Goal: Transaction & Acquisition: Book appointment/travel/reservation

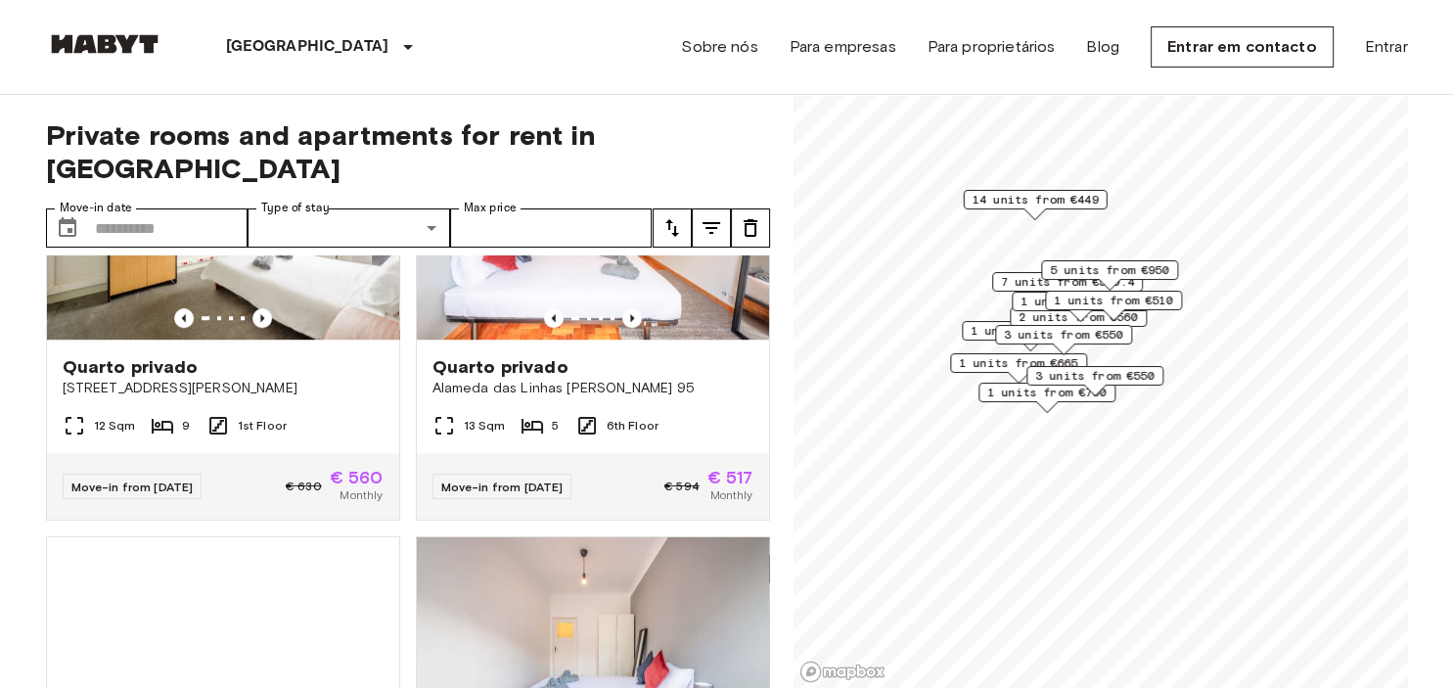
scroll to position [1353, 0]
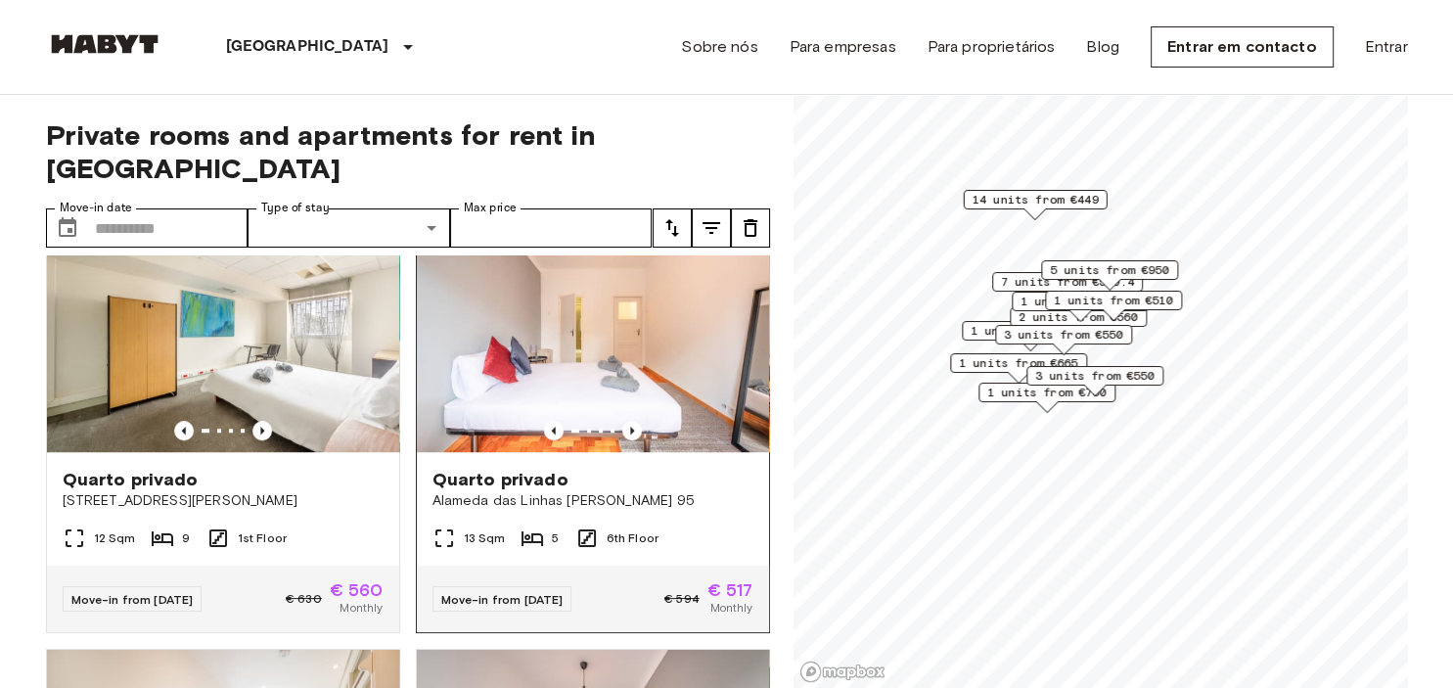
click at [555, 468] on span "Quarto privado" at bounding box center [501, 479] width 136 height 23
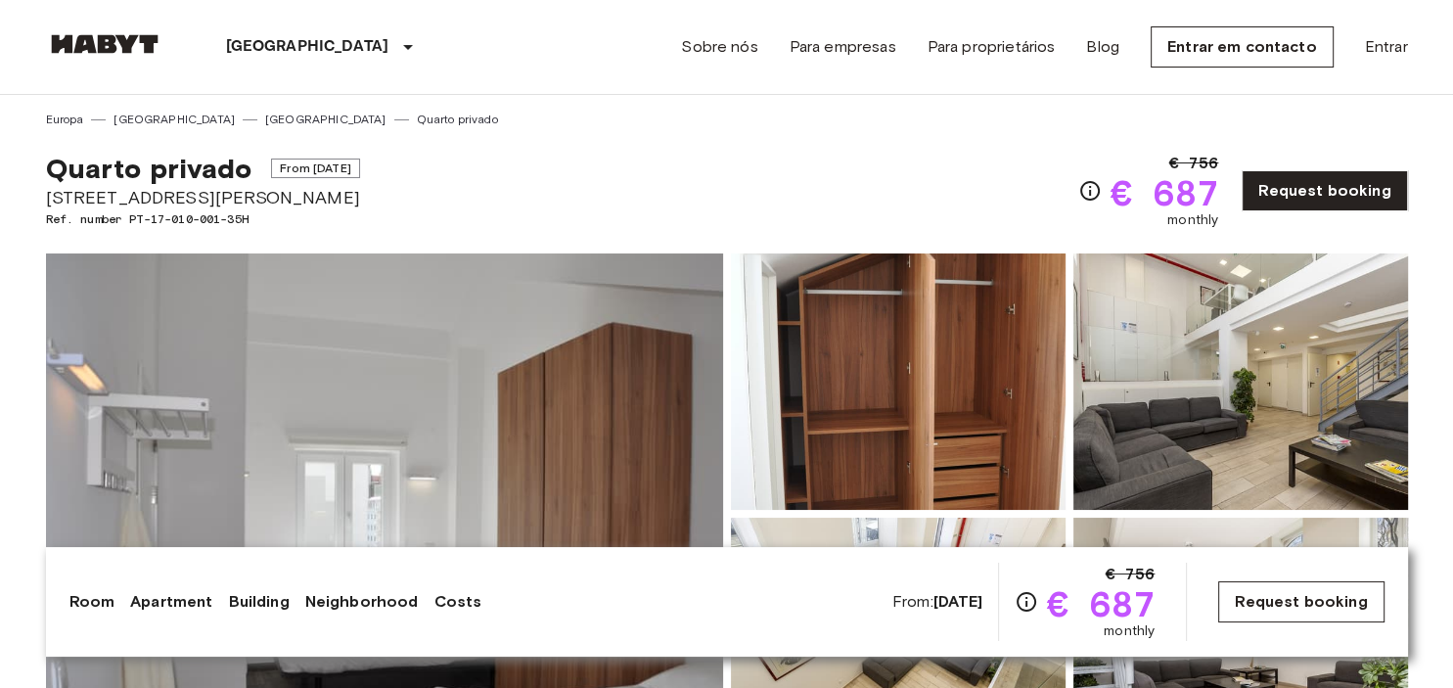
click at [1303, 594] on link "Request booking" at bounding box center [1300, 601] width 165 height 41
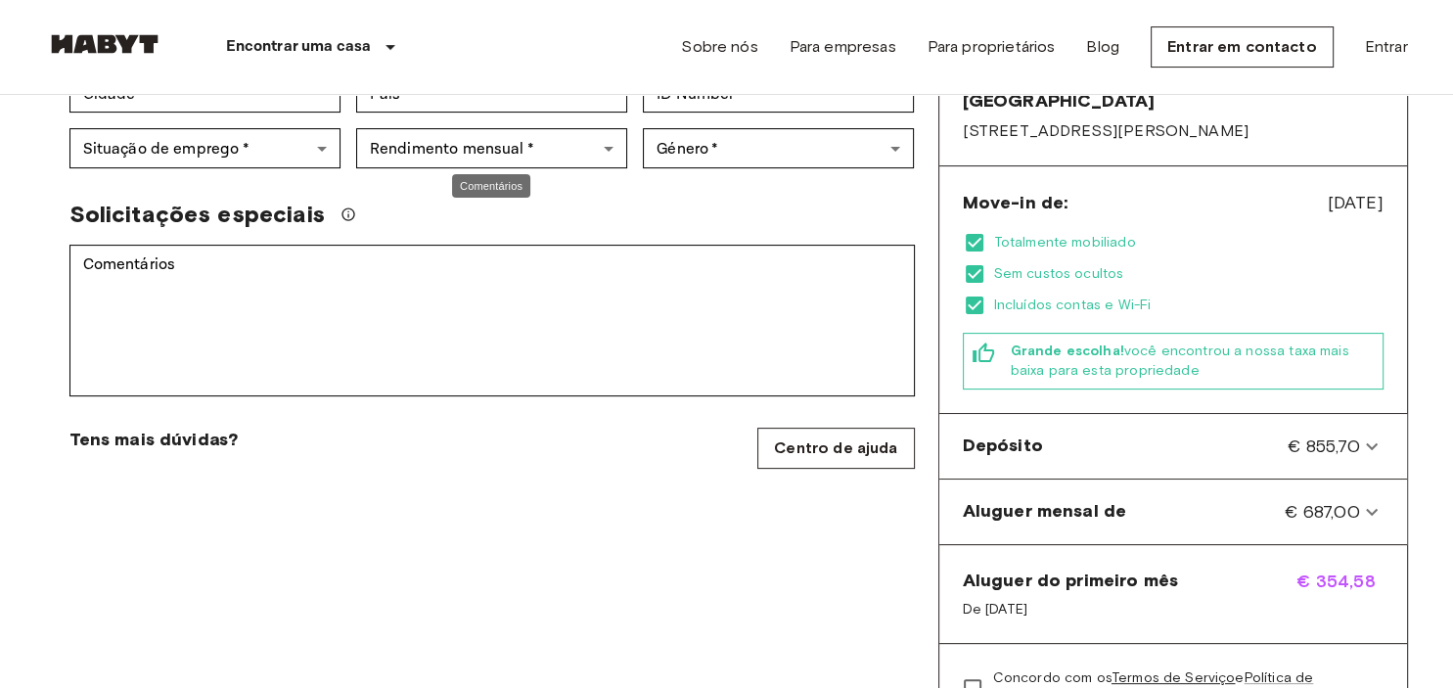
scroll to position [620, 0]
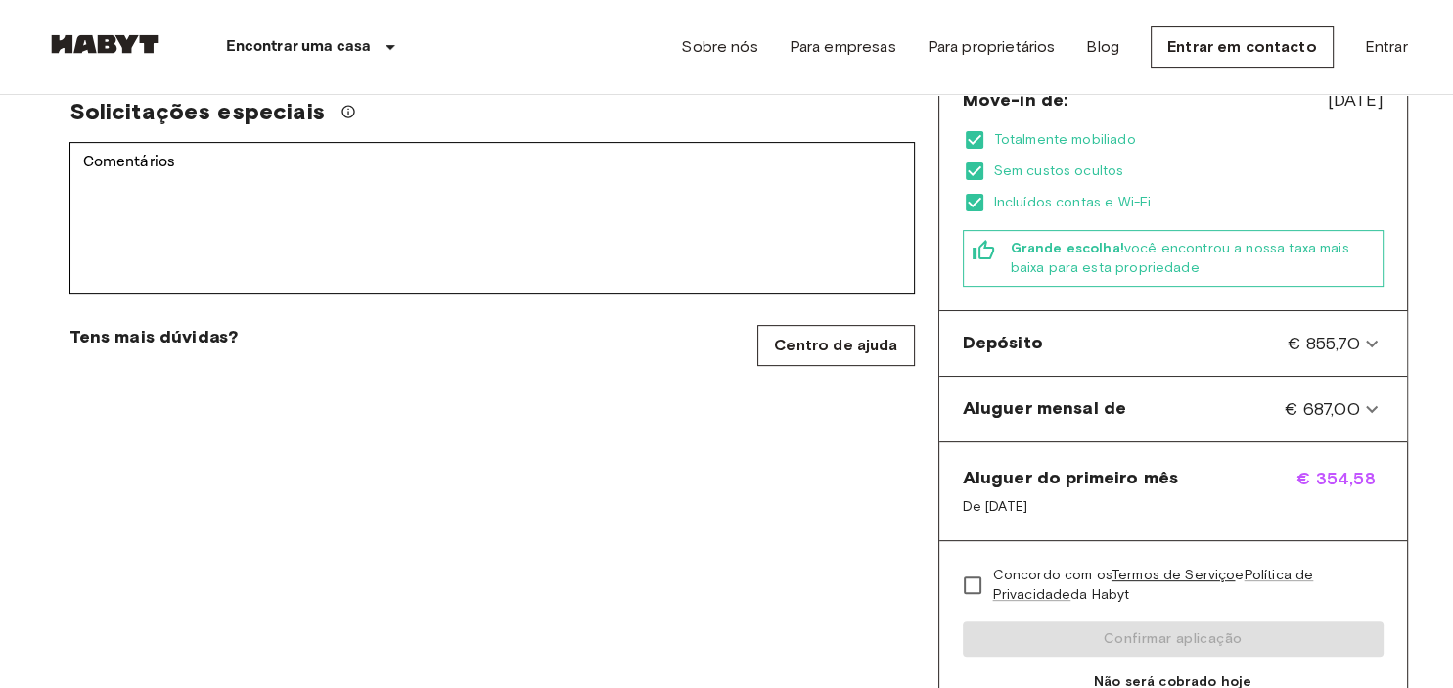
click at [1040, 466] on span "Aluguer do primeiro mês" at bounding box center [1070, 477] width 215 height 23
click at [1325, 466] on span "€ 354,58" at bounding box center [1340, 491] width 86 height 51
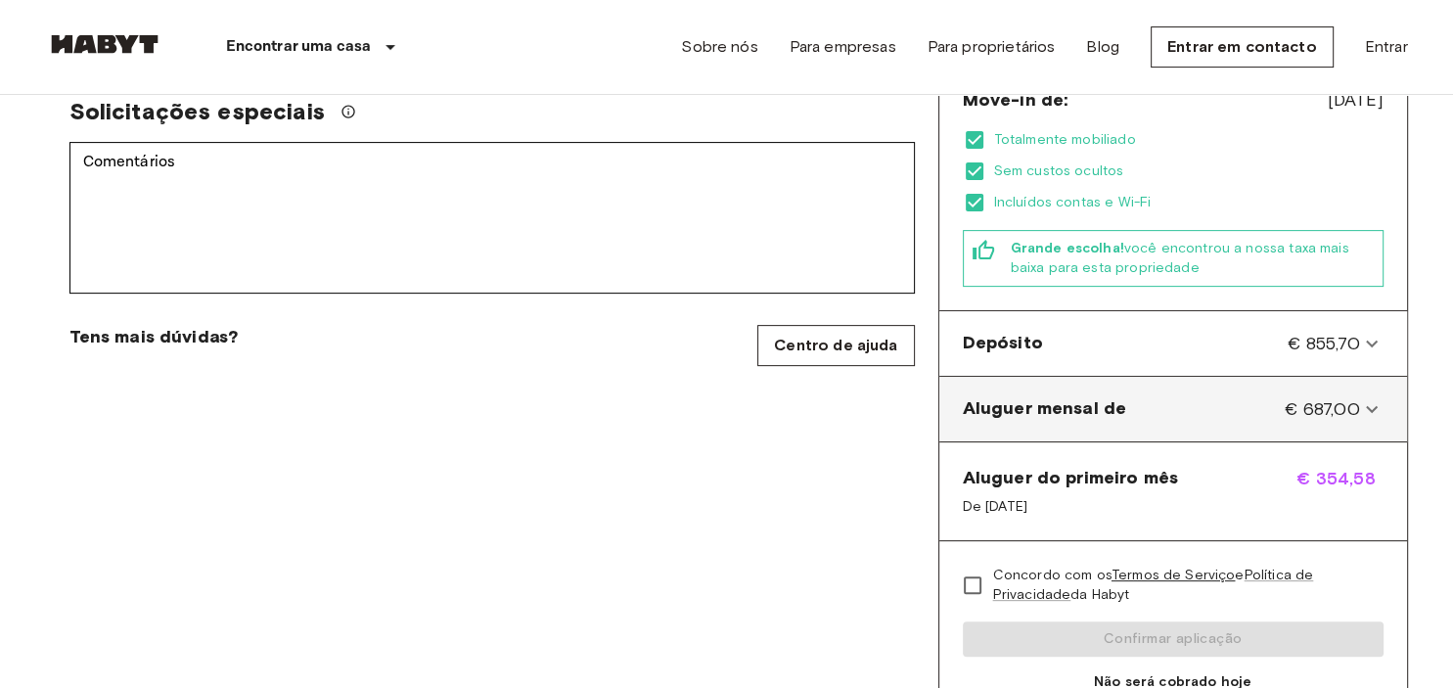
click at [1367, 397] on icon at bounding box center [1371, 408] width 23 height 23
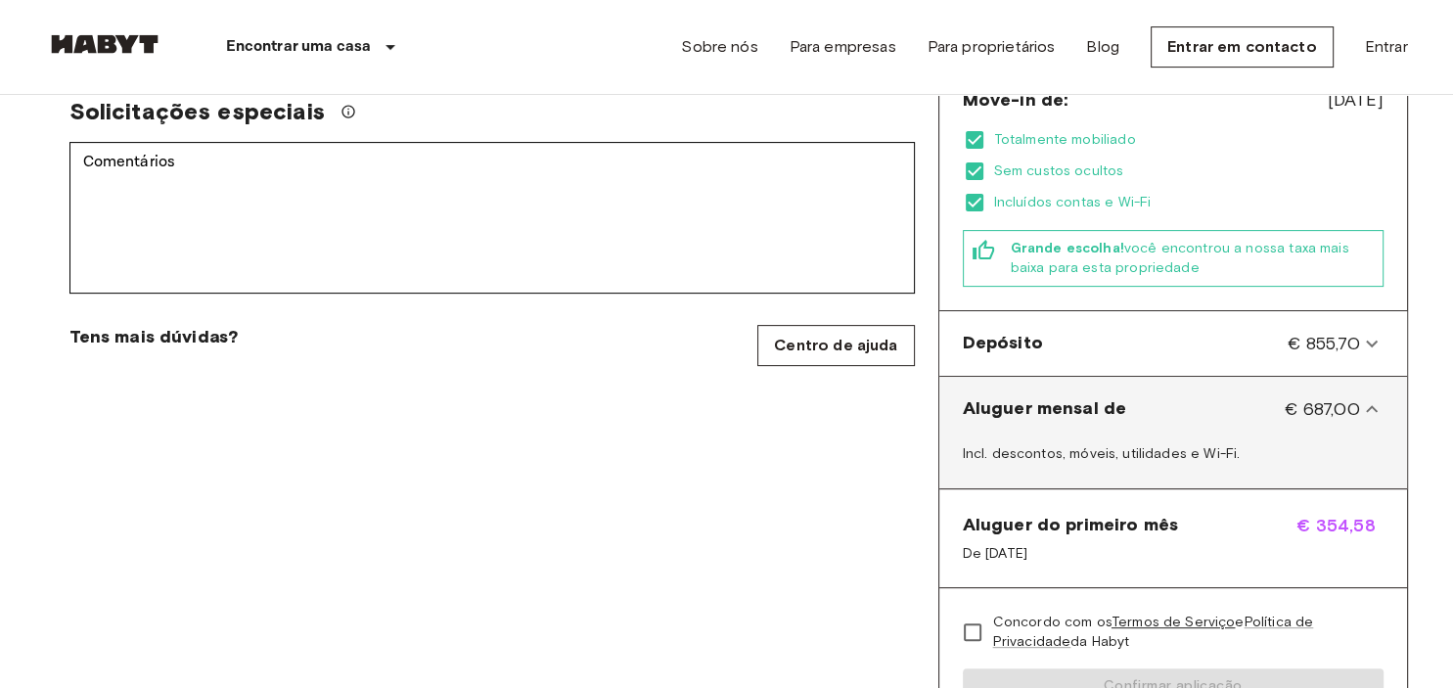
click at [1367, 397] on icon at bounding box center [1371, 408] width 23 height 23
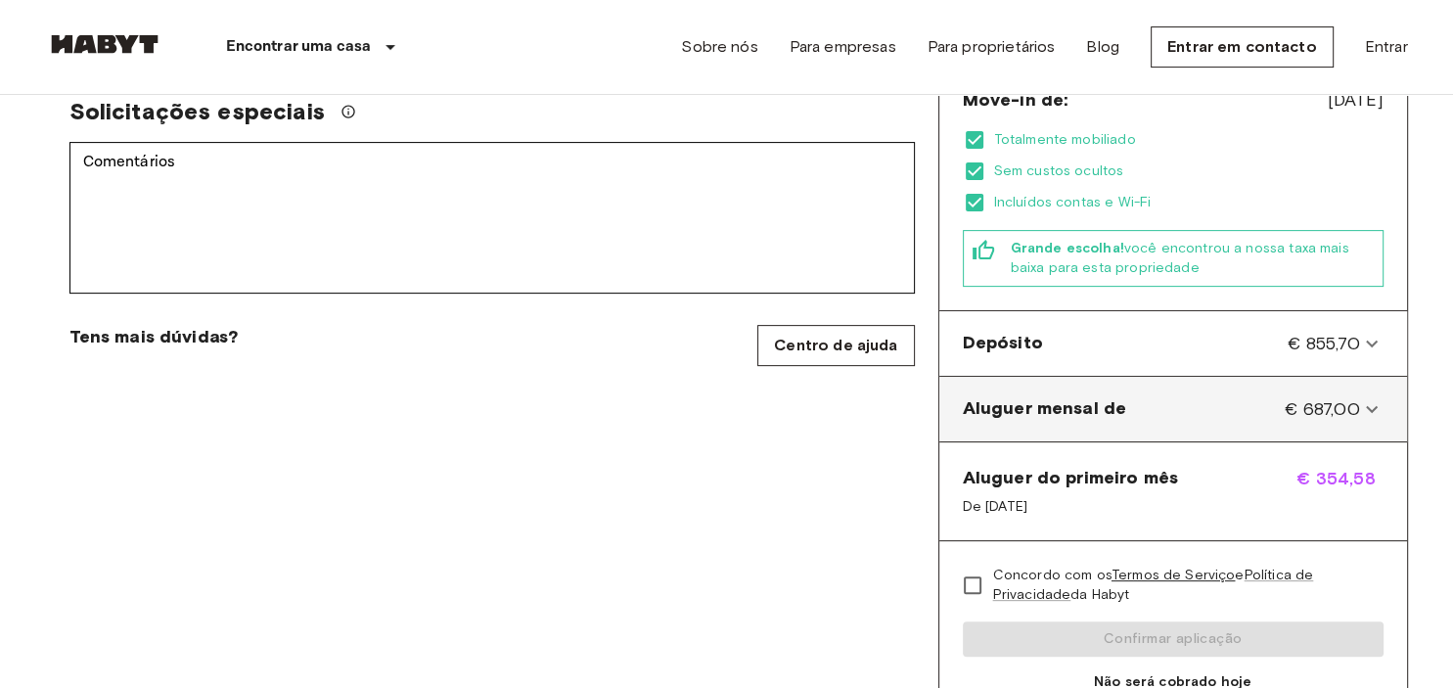
click at [1367, 405] on icon at bounding box center [1372, 408] width 12 height 7
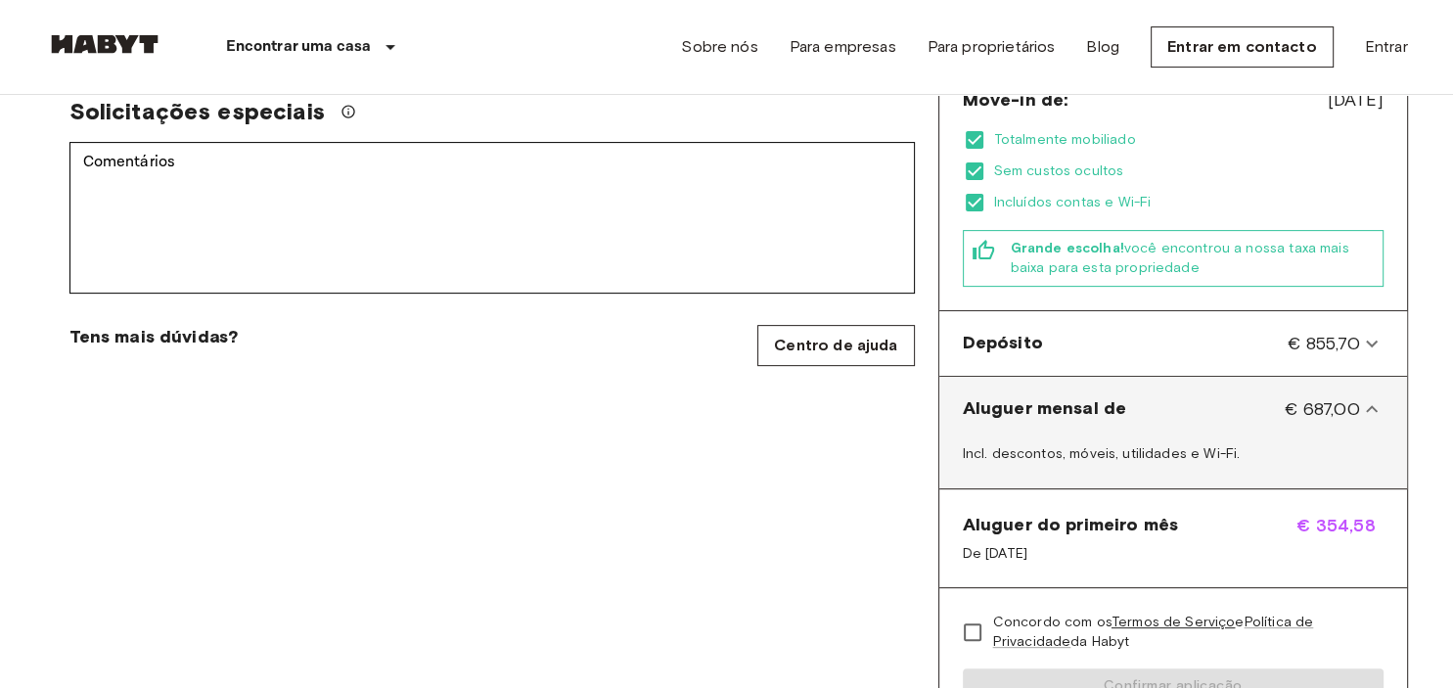
click at [1367, 397] on icon at bounding box center [1371, 408] width 23 height 23
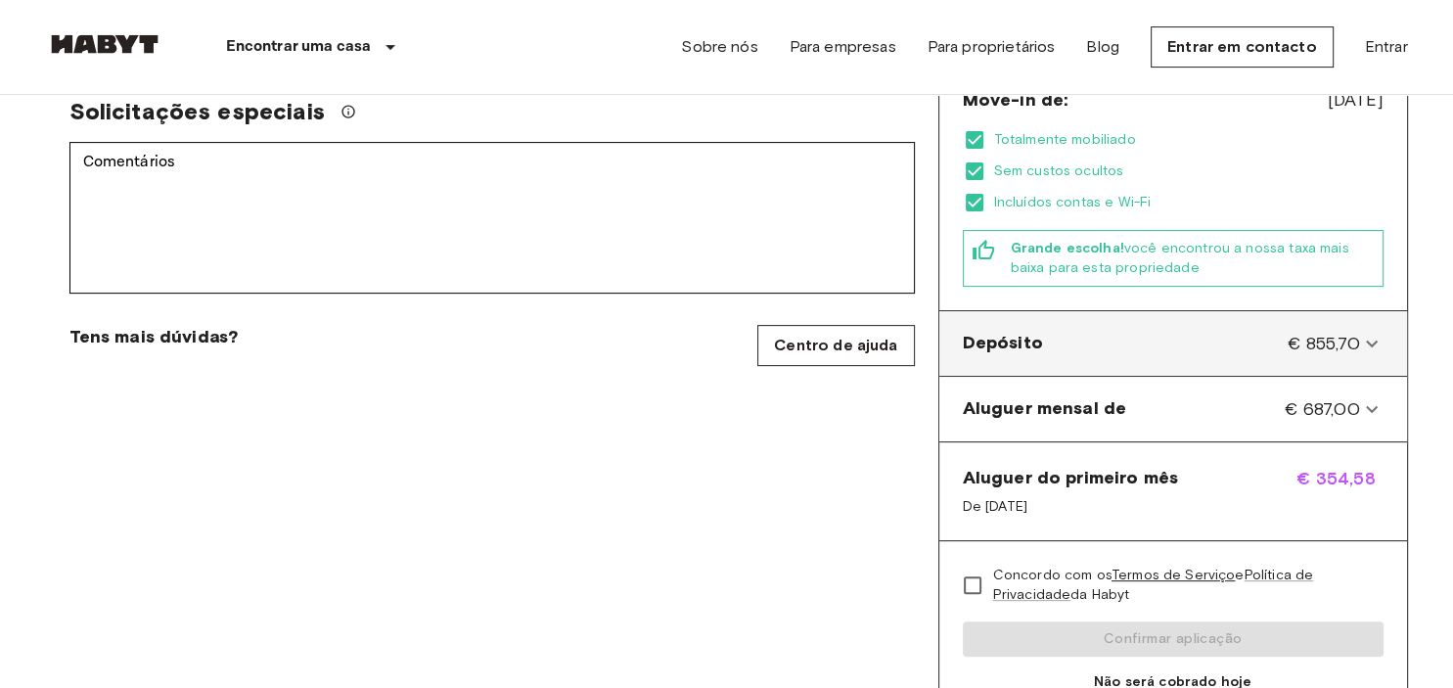
click at [1368, 332] on icon at bounding box center [1371, 343] width 23 height 23
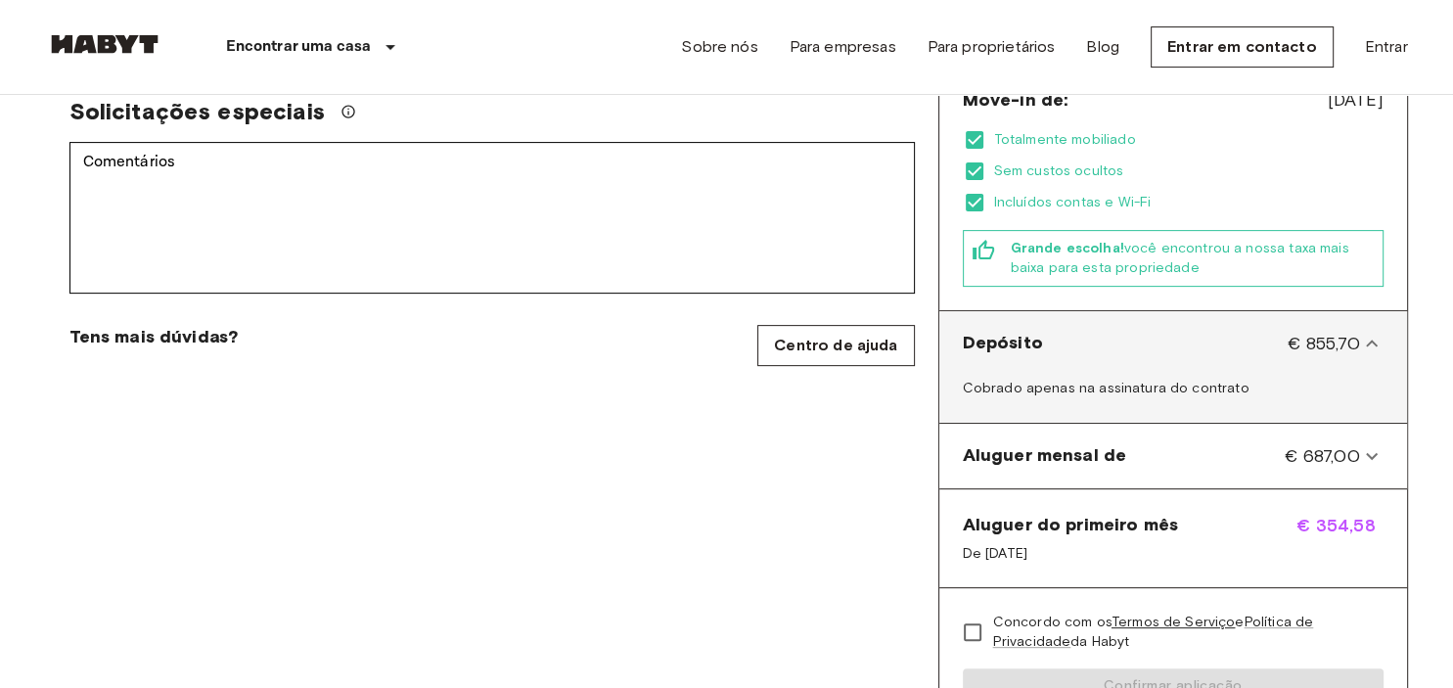
click at [1368, 332] on icon at bounding box center [1371, 343] width 23 height 23
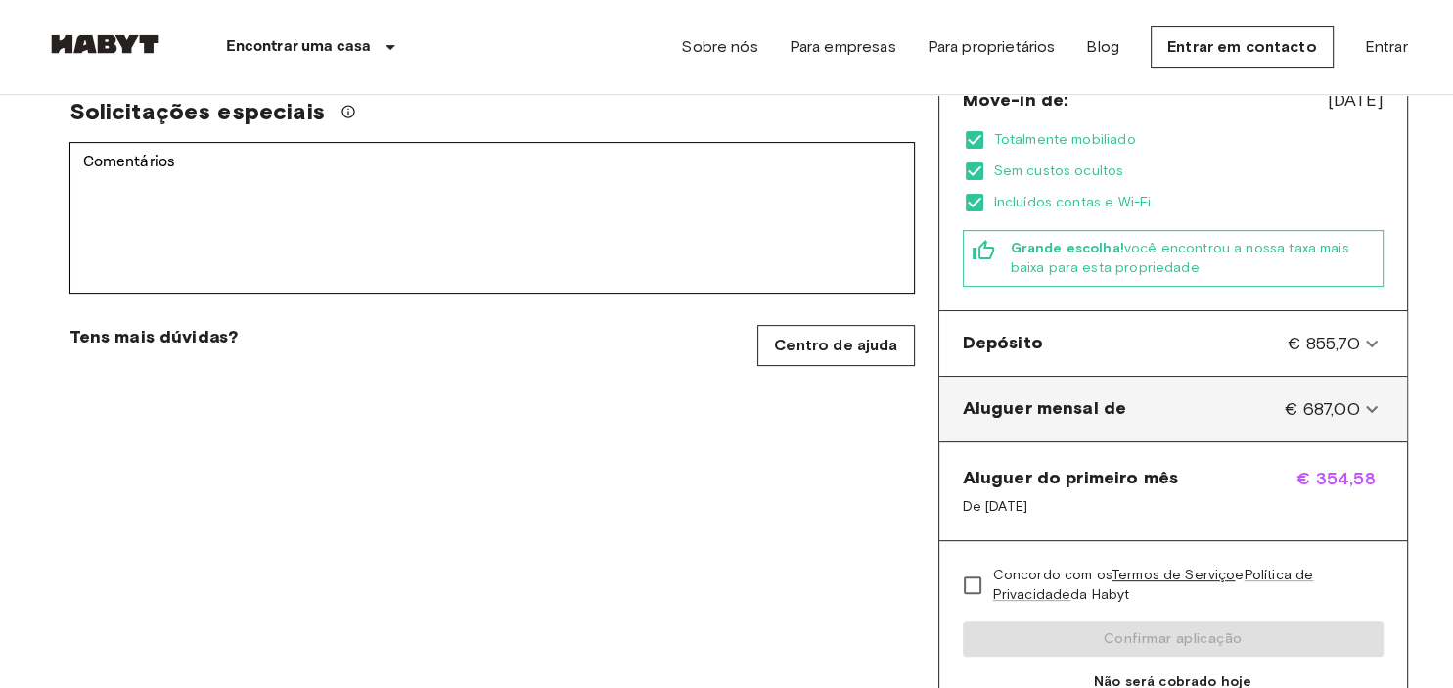
click at [1370, 405] on icon at bounding box center [1372, 408] width 12 height 7
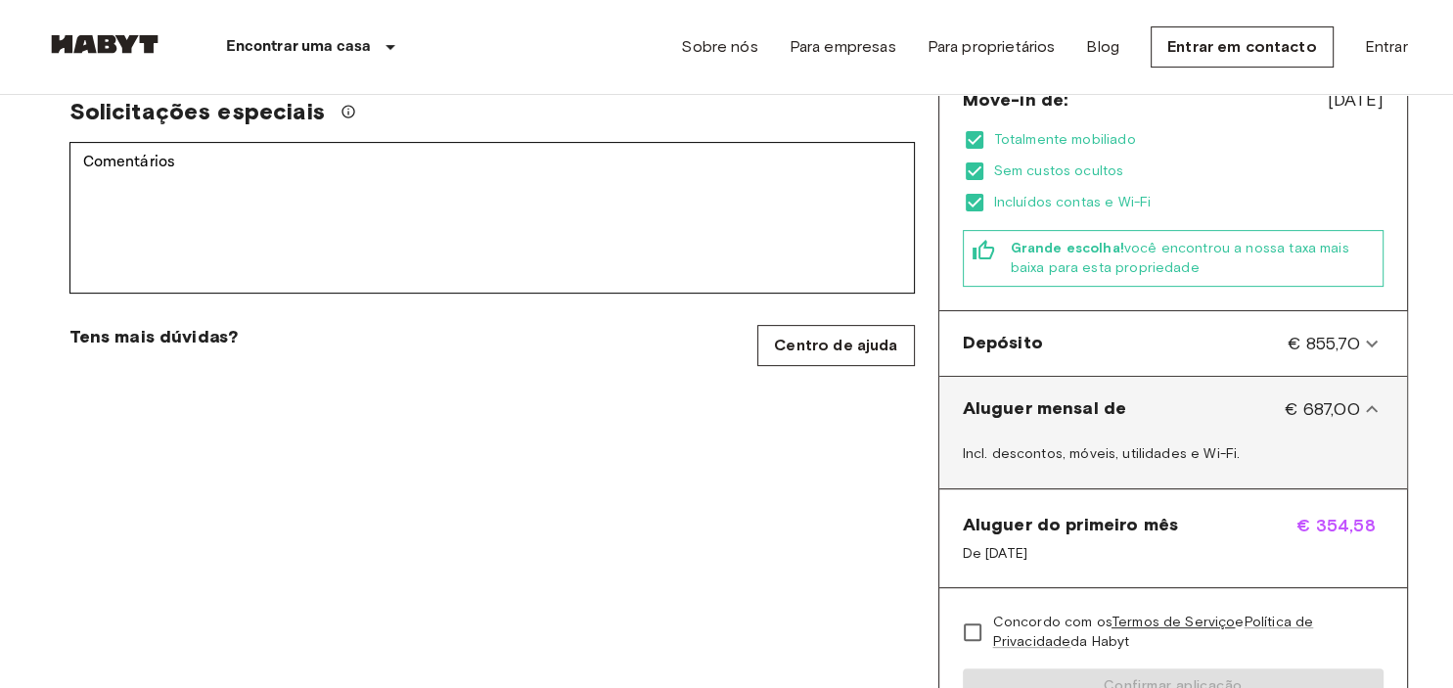
click at [1370, 405] on icon at bounding box center [1372, 408] width 12 height 7
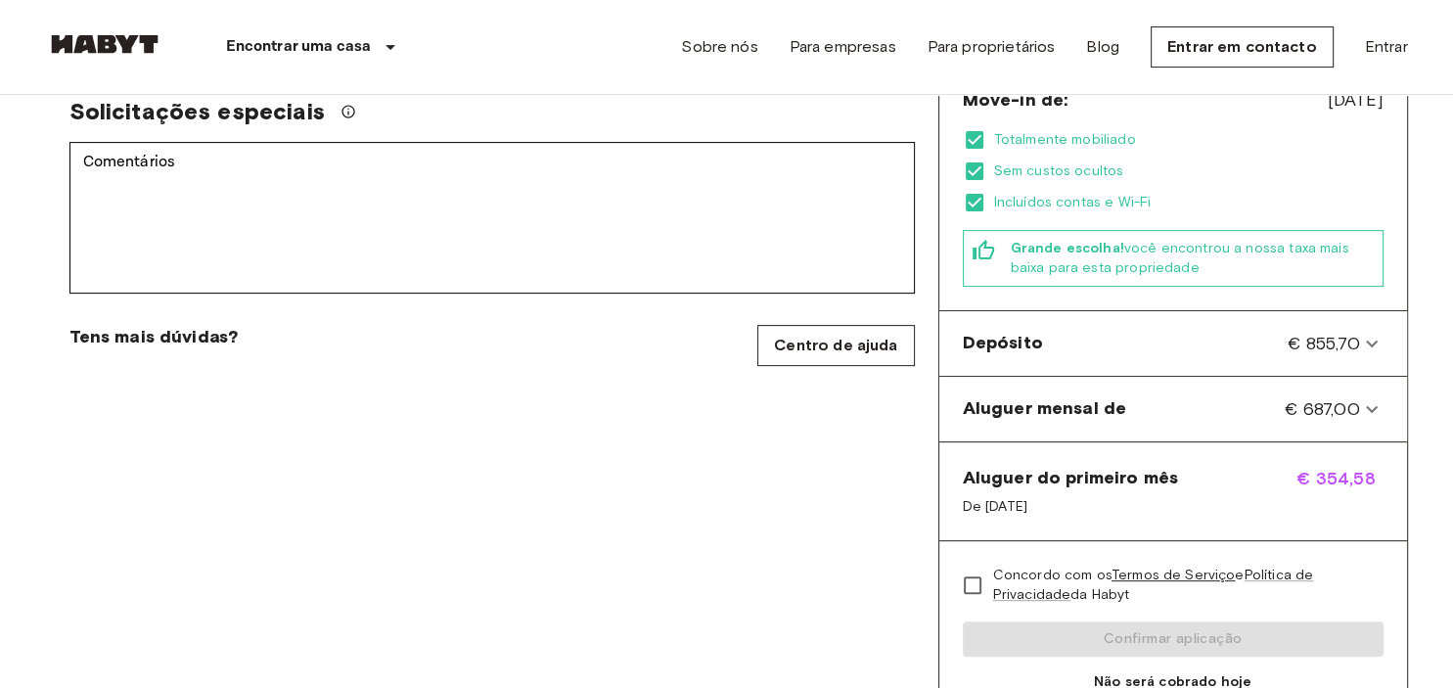
click at [1336, 466] on span "€ 354,58" at bounding box center [1340, 491] width 86 height 51
click at [1016, 497] on span "De [DATE]" at bounding box center [1070, 507] width 215 height 20
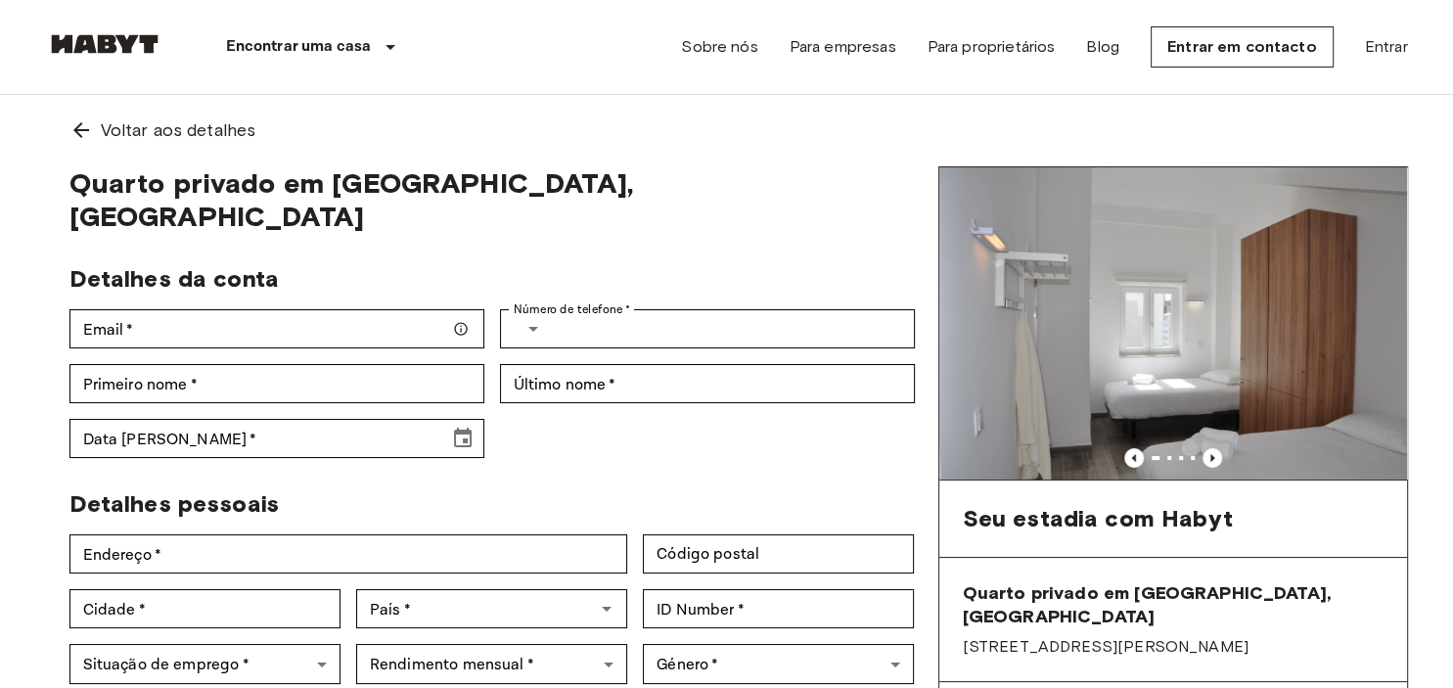
scroll to position [0, 0]
click at [1214, 458] on icon "Previous image" at bounding box center [1213, 458] width 4 height 8
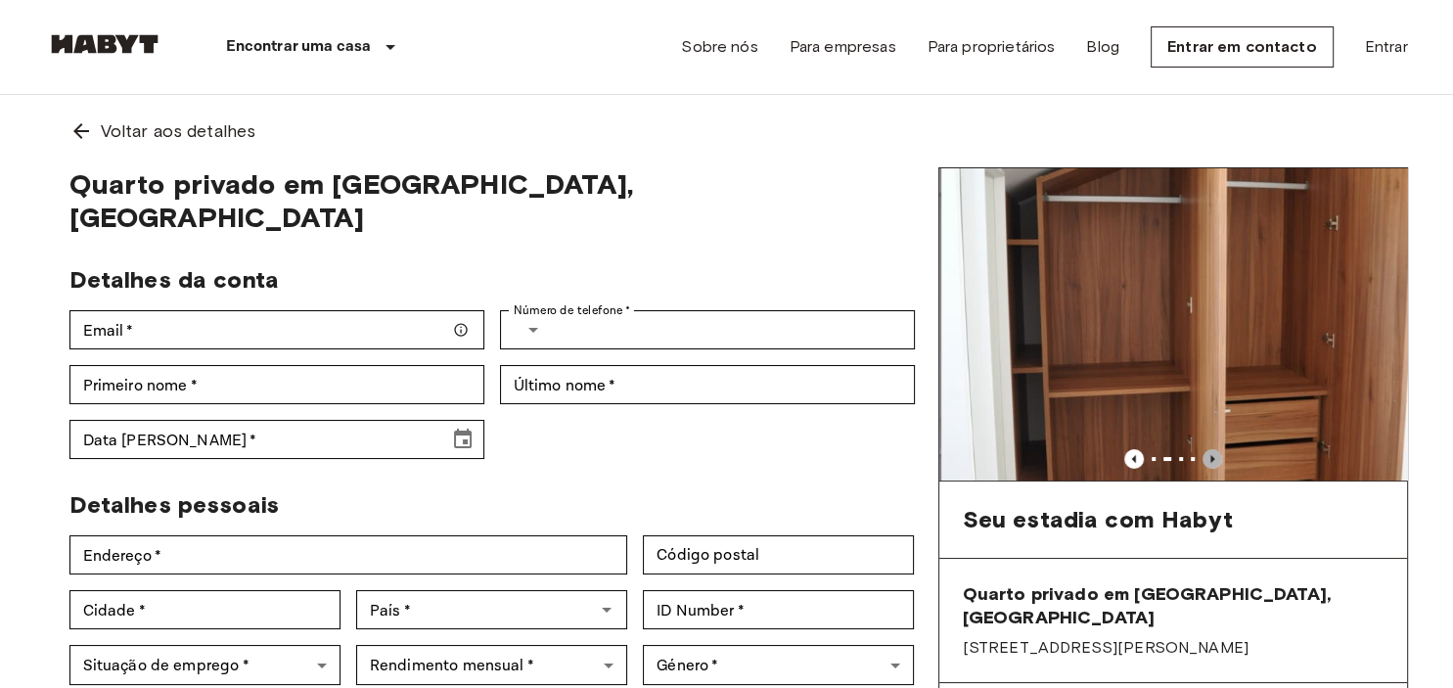
click at [1214, 458] on icon "Previous image" at bounding box center [1213, 458] width 4 height 8
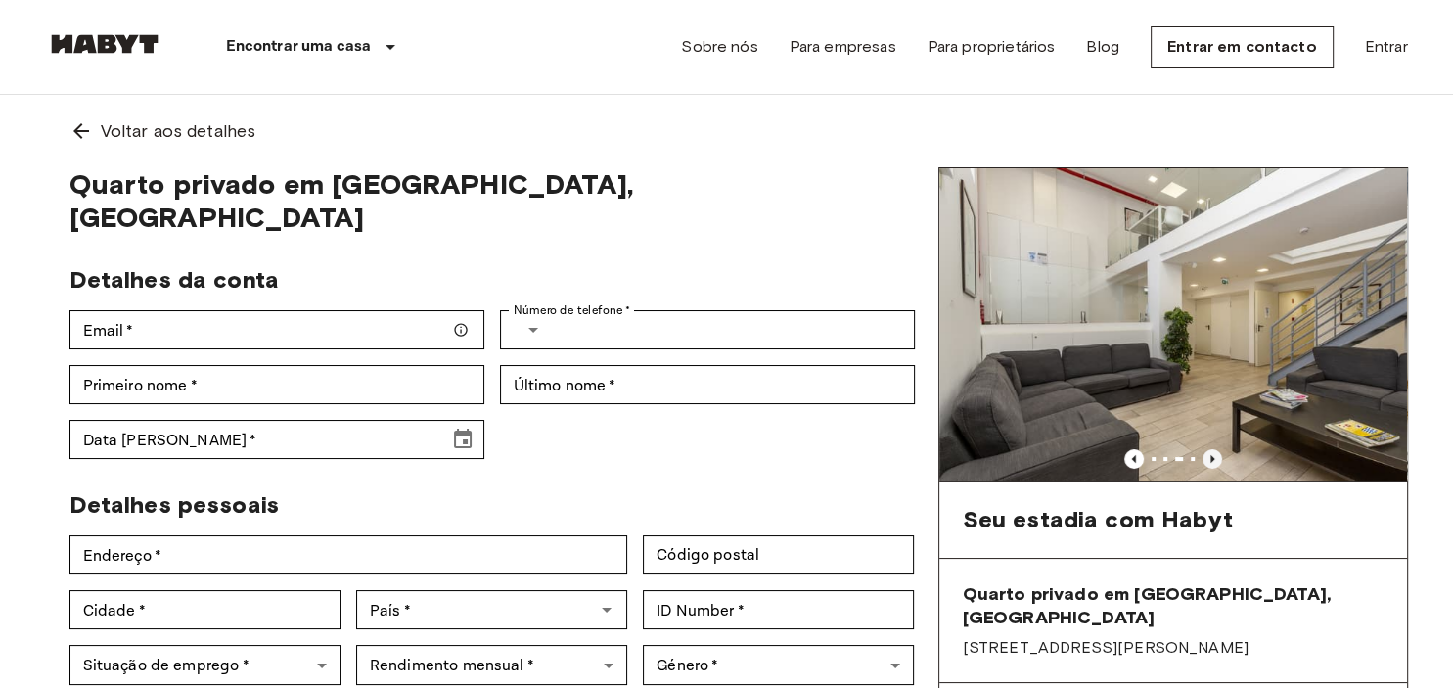
click at [1214, 458] on icon "Previous image" at bounding box center [1213, 458] width 4 height 8
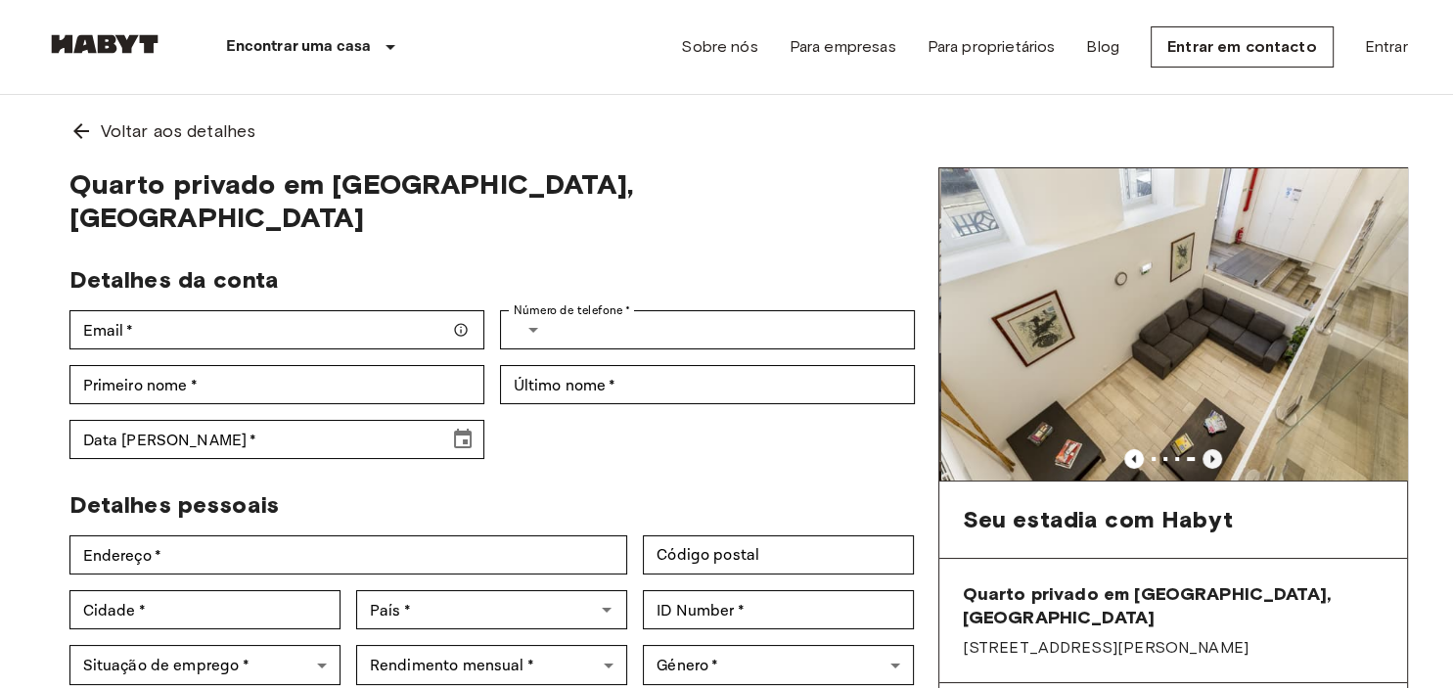
click at [1214, 458] on icon "Previous image" at bounding box center [1213, 458] width 4 height 8
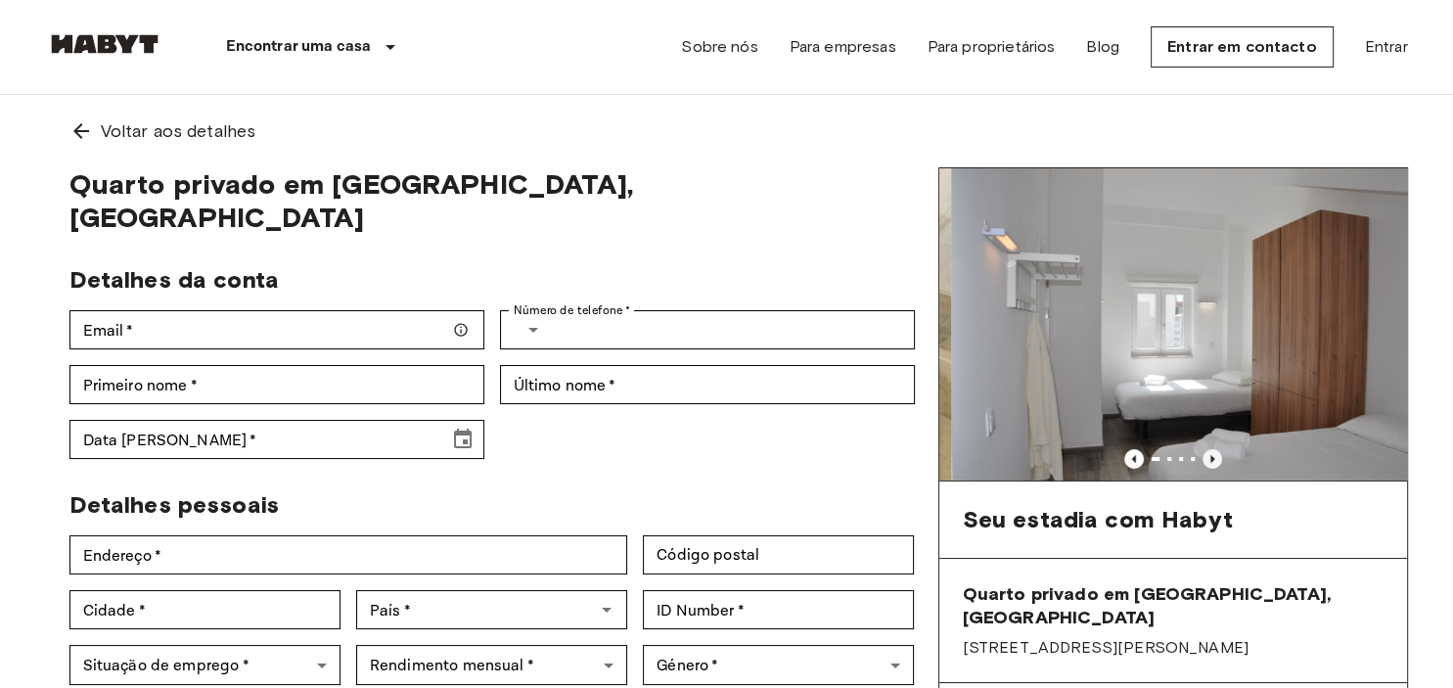
click at [1214, 458] on icon "Previous image" at bounding box center [1213, 458] width 4 height 8
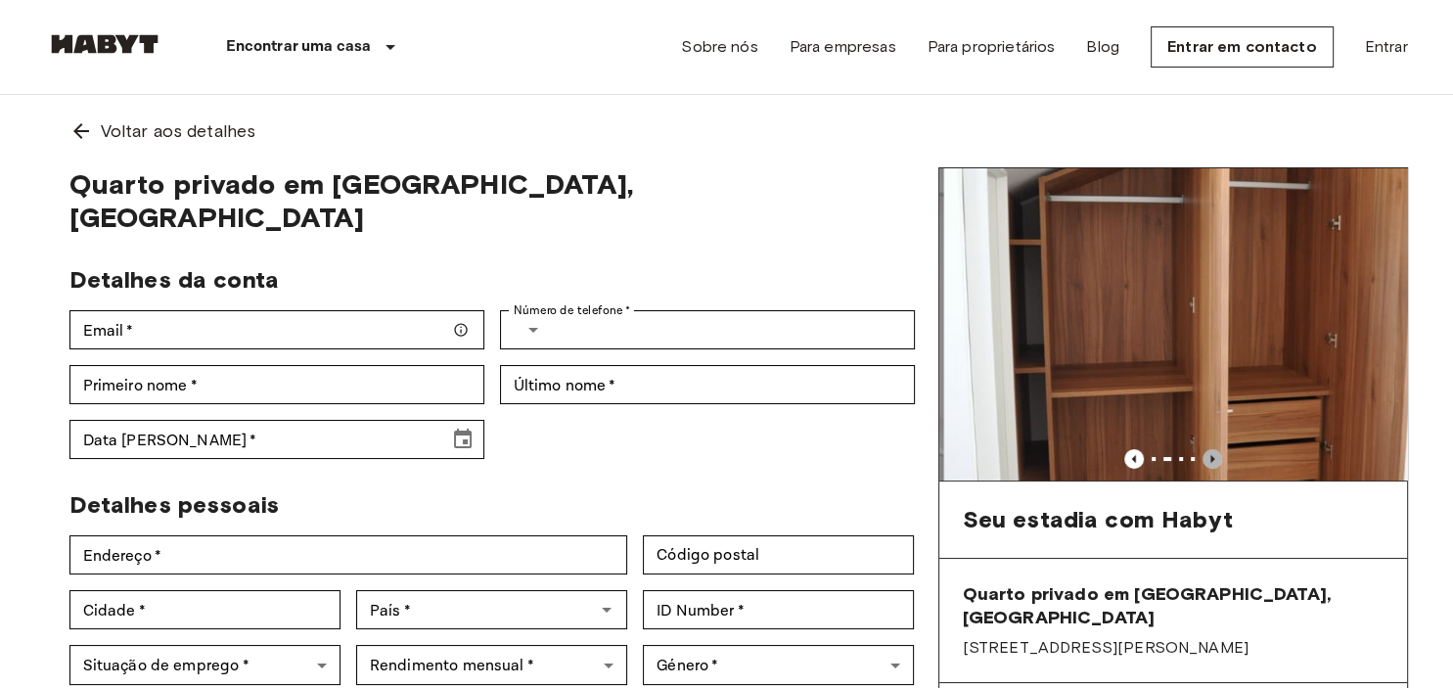
click at [1214, 458] on icon "Previous image" at bounding box center [1213, 458] width 4 height 8
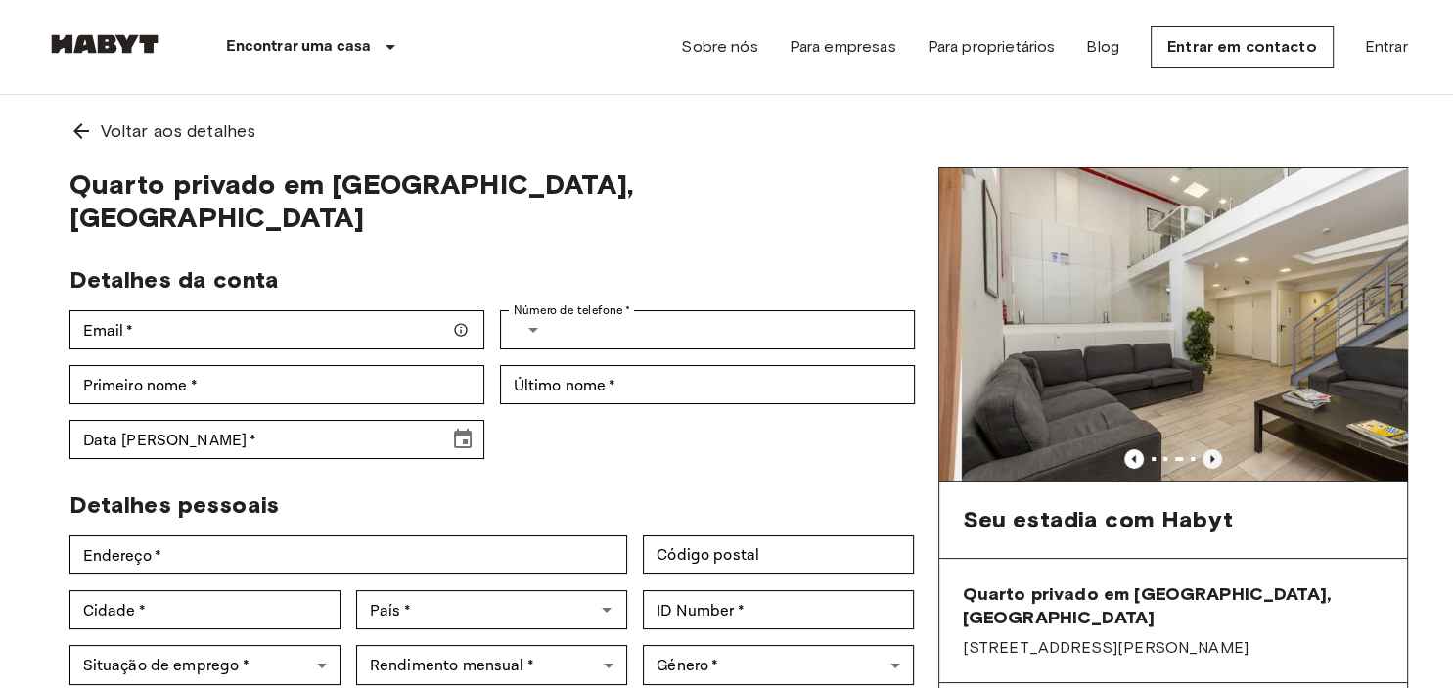
click at [1214, 458] on icon "Previous image" at bounding box center [1213, 458] width 4 height 8
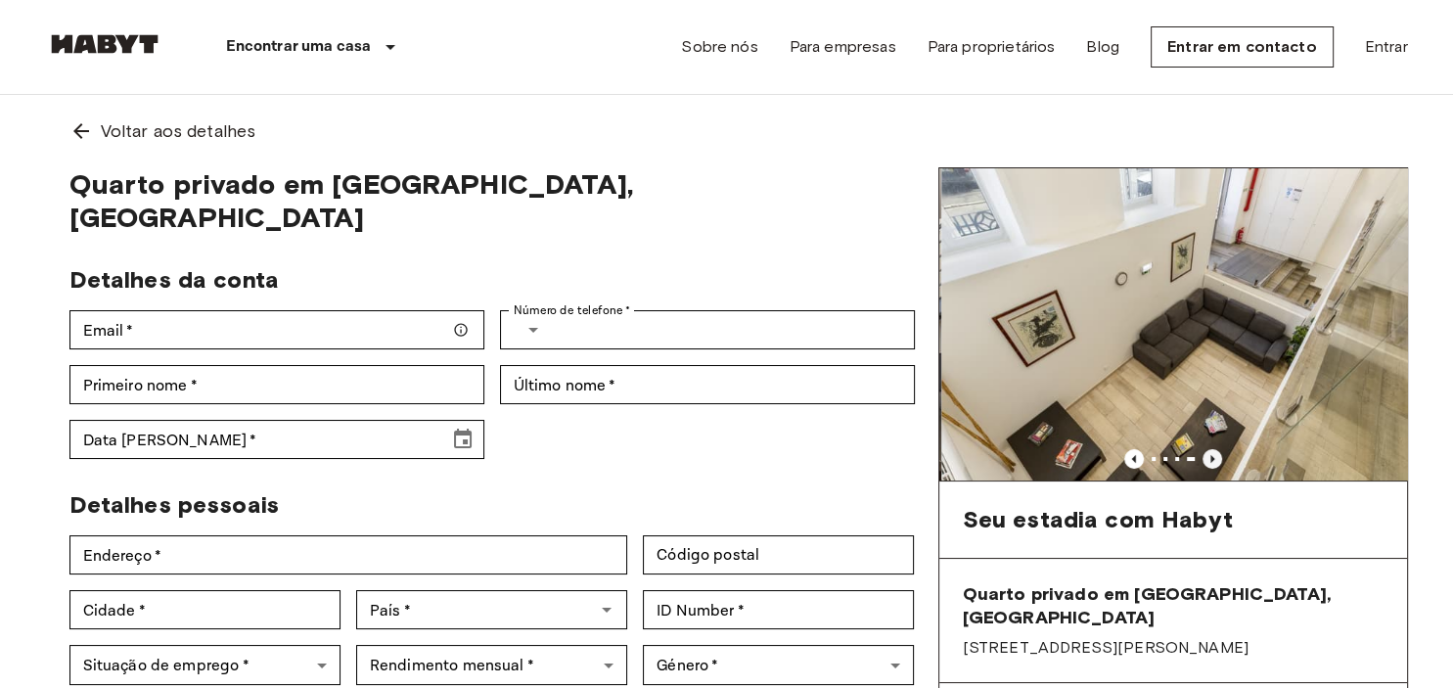
click at [1214, 458] on icon "Previous image" at bounding box center [1213, 458] width 4 height 8
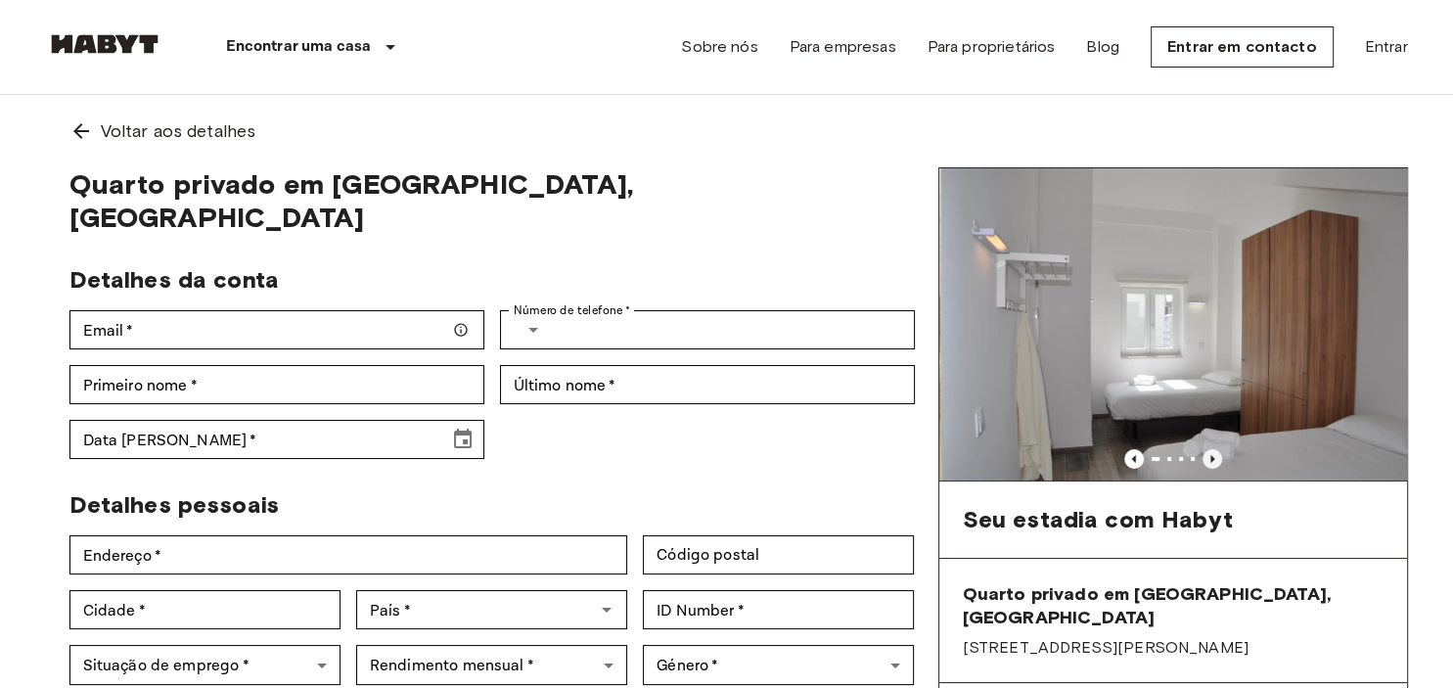
click at [1214, 458] on icon "Previous image" at bounding box center [1213, 458] width 4 height 8
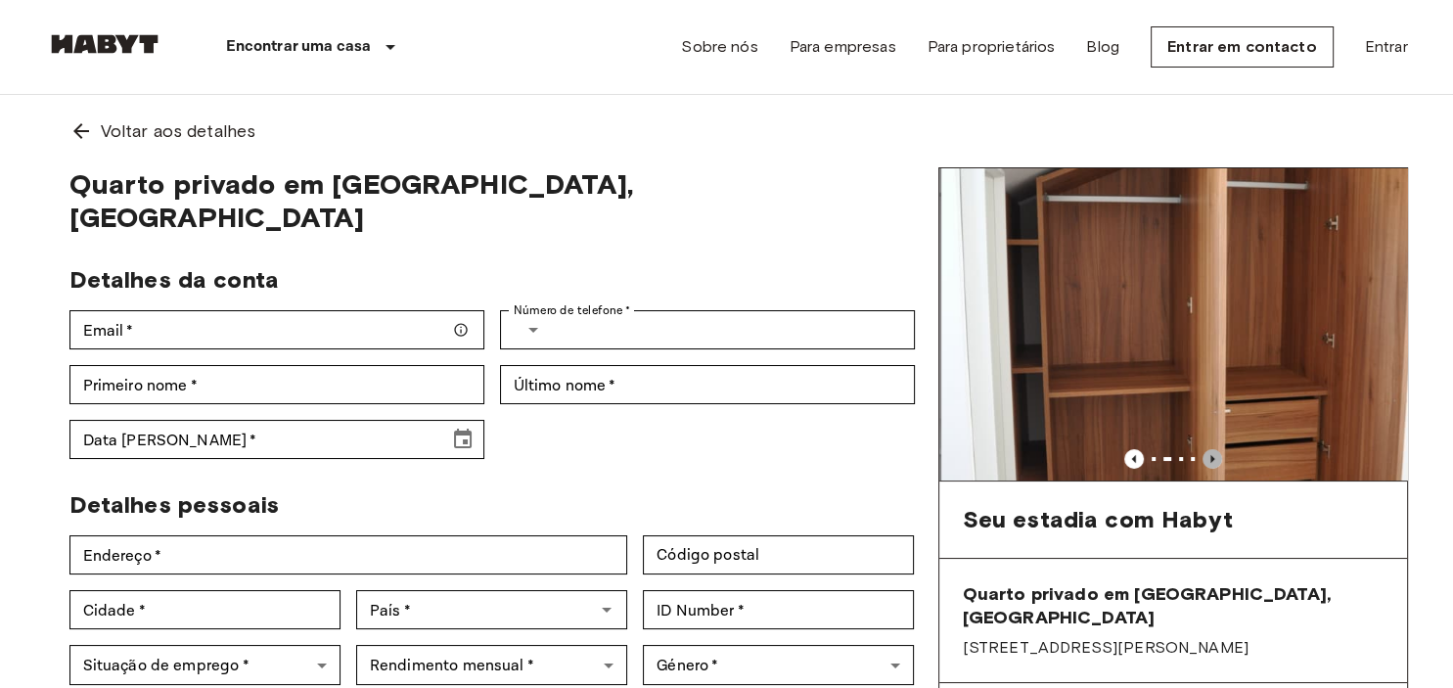
click at [1214, 458] on icon "Previous image" at bounding box center [1213, 458] width 4 height 8
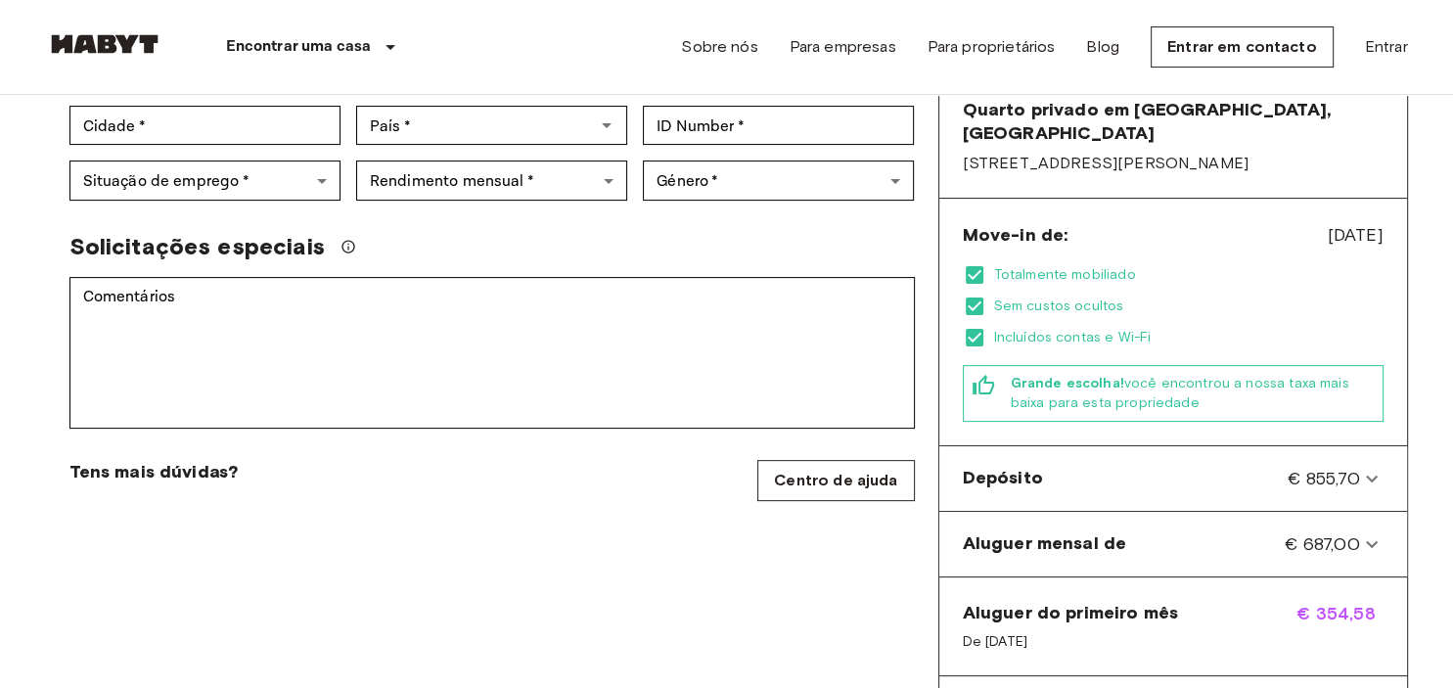
scroll to position [517, 0]
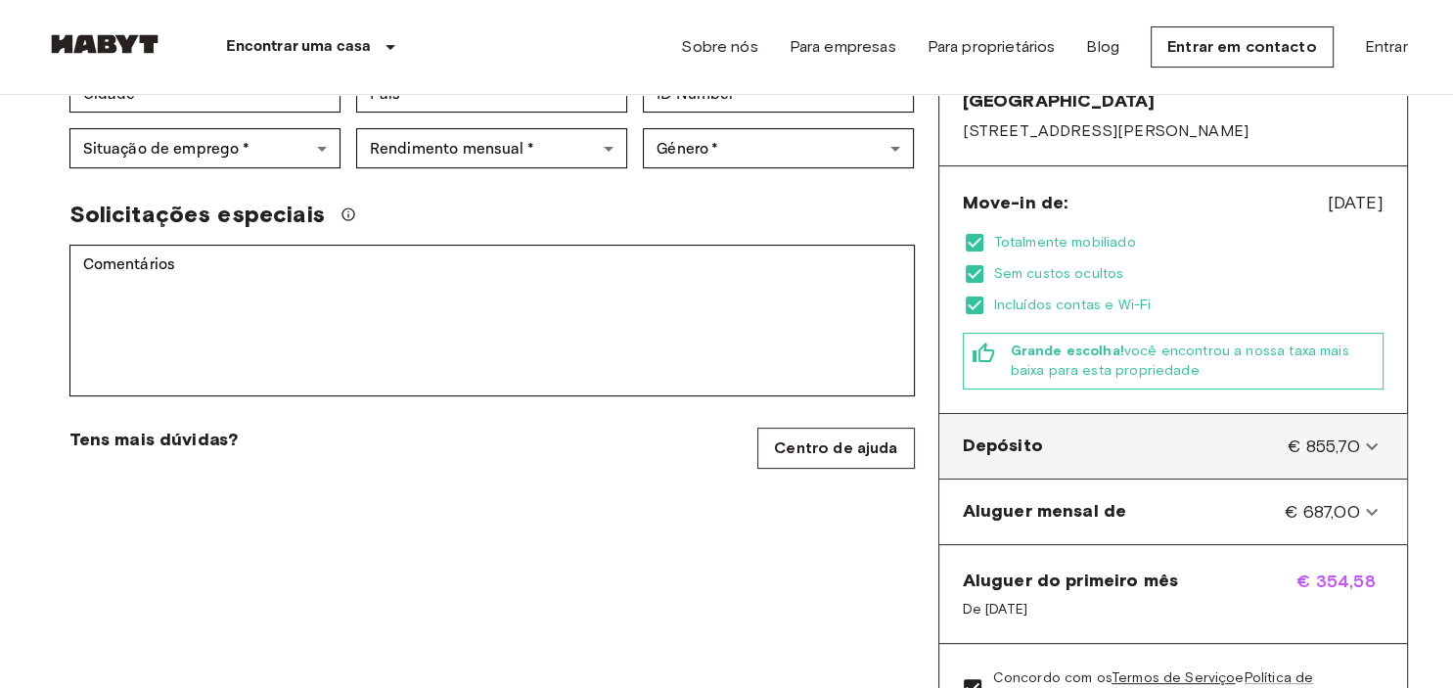
click at [1212, 437] on div "Depósito € 855,70" at bounding box center [1173, 446] width 452 height 49
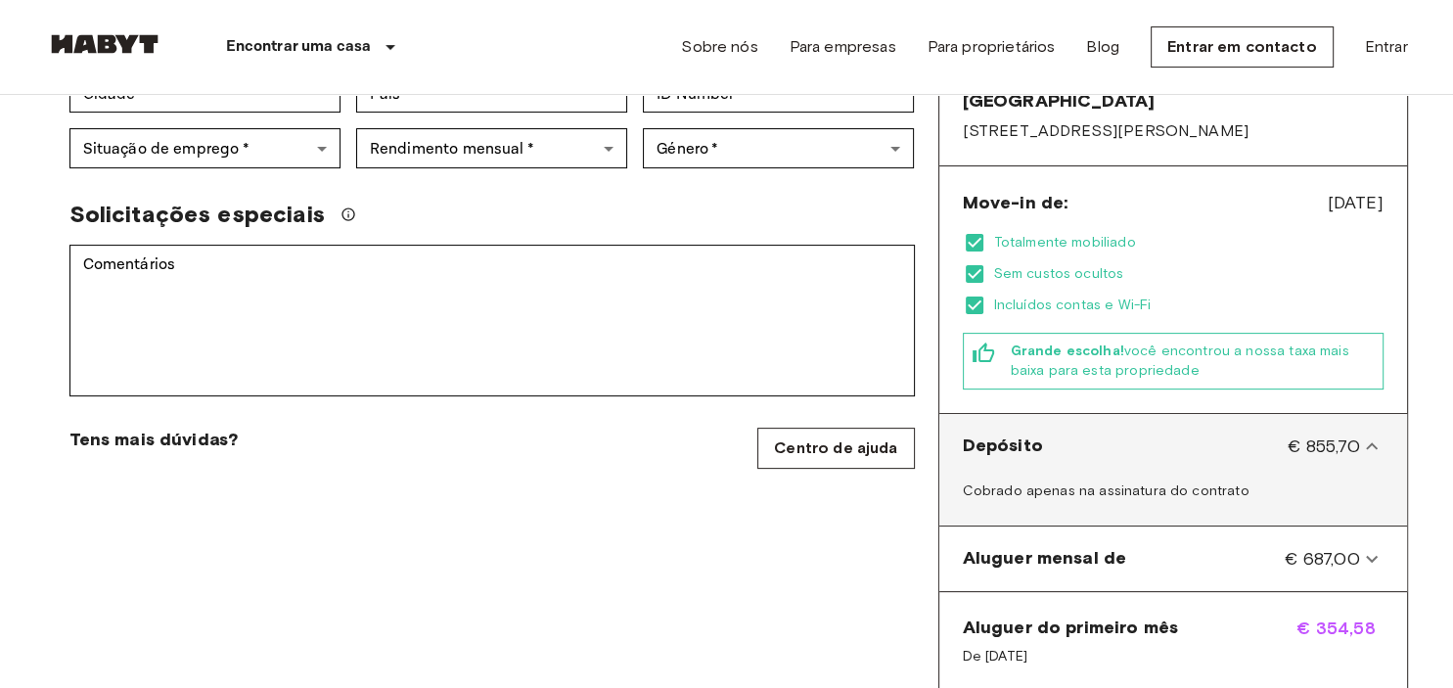
click at [1212, 437] on div "Depósito € 855,70" at bounding box center [1173, 446] width 452 height 49
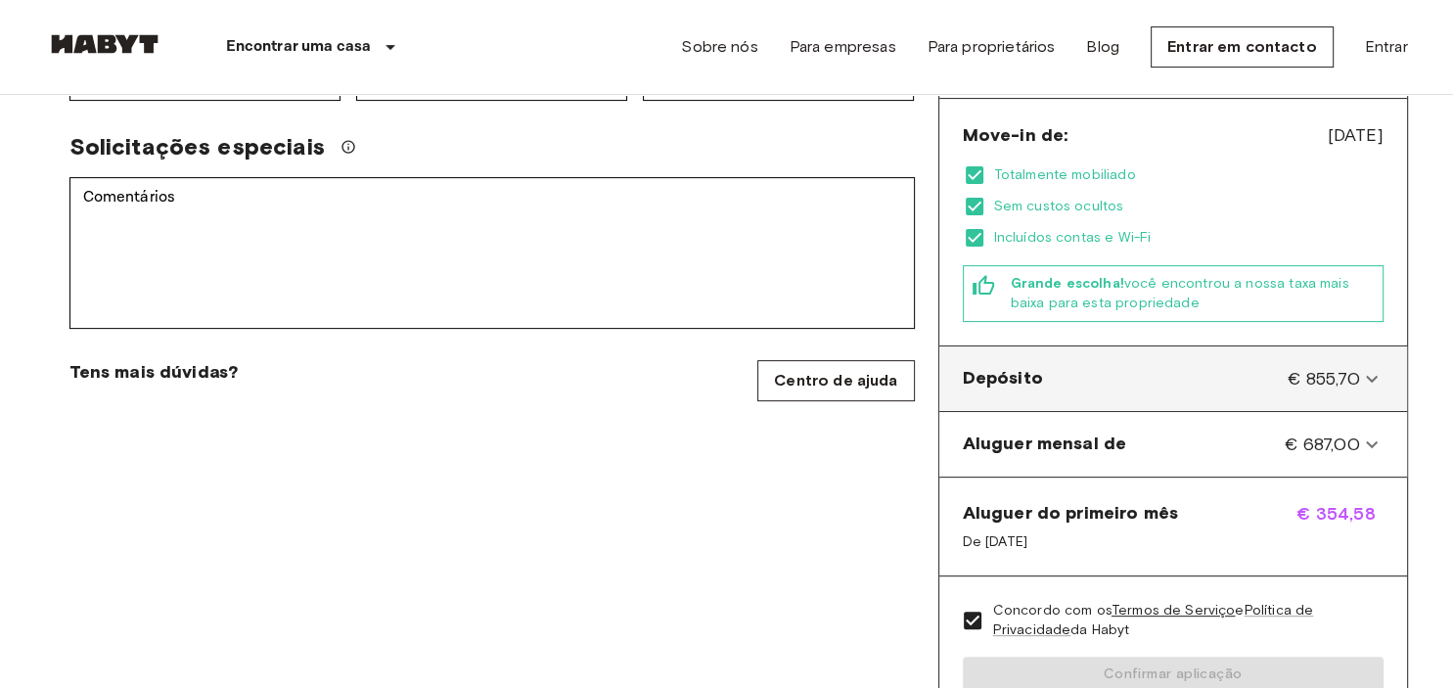
scroll to position [620, 0]
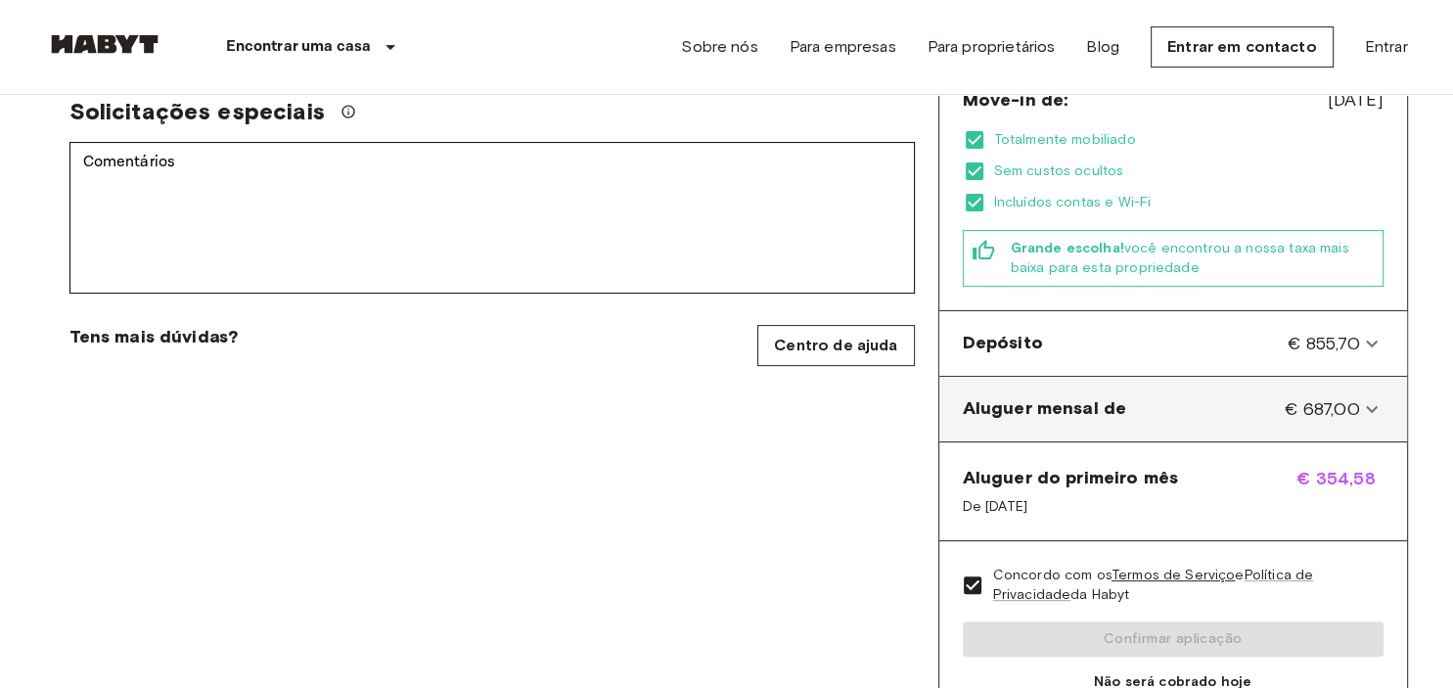
click at [1193, 396] on div "Aluguer mensal de € 687,00" at bounding box center [1161, 408] width 397 height 25
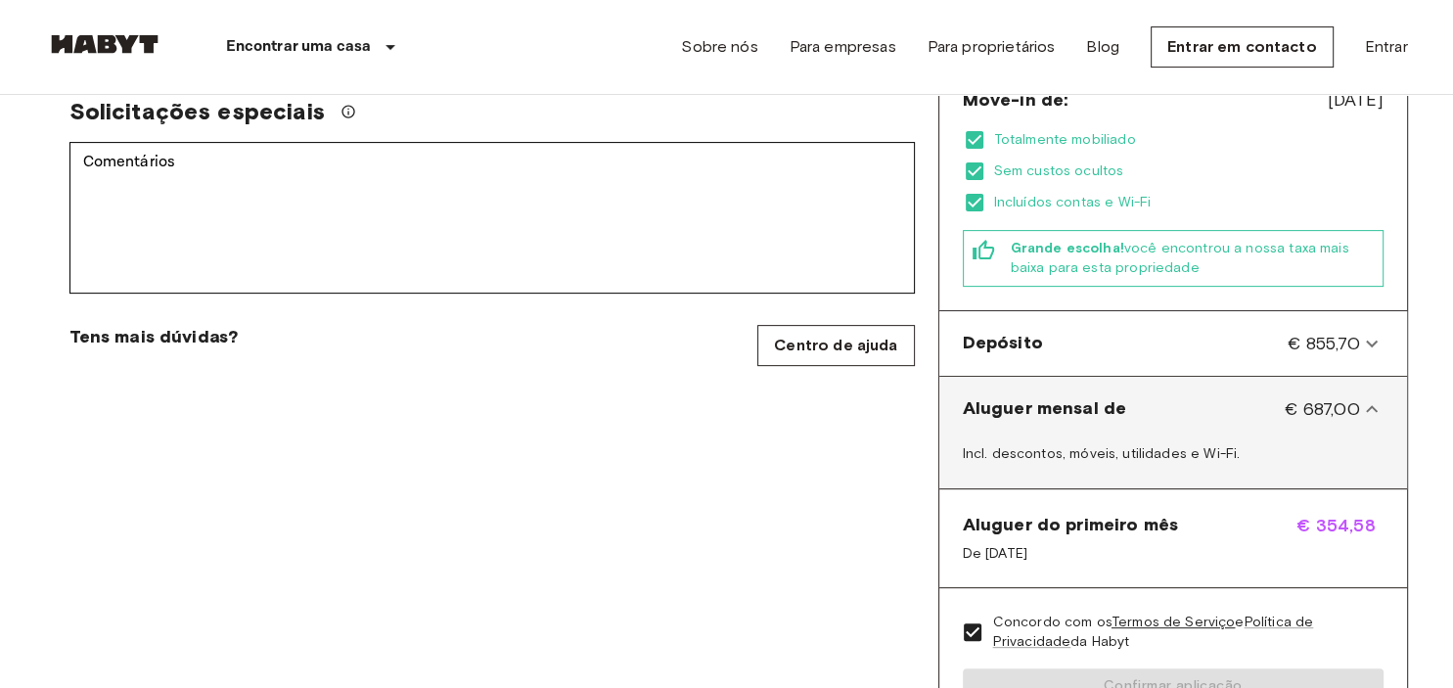
click at [1193, 396] on div "Aluguer mensal de € 687,00" at bounding box center [1161, 408] width 397 height 25
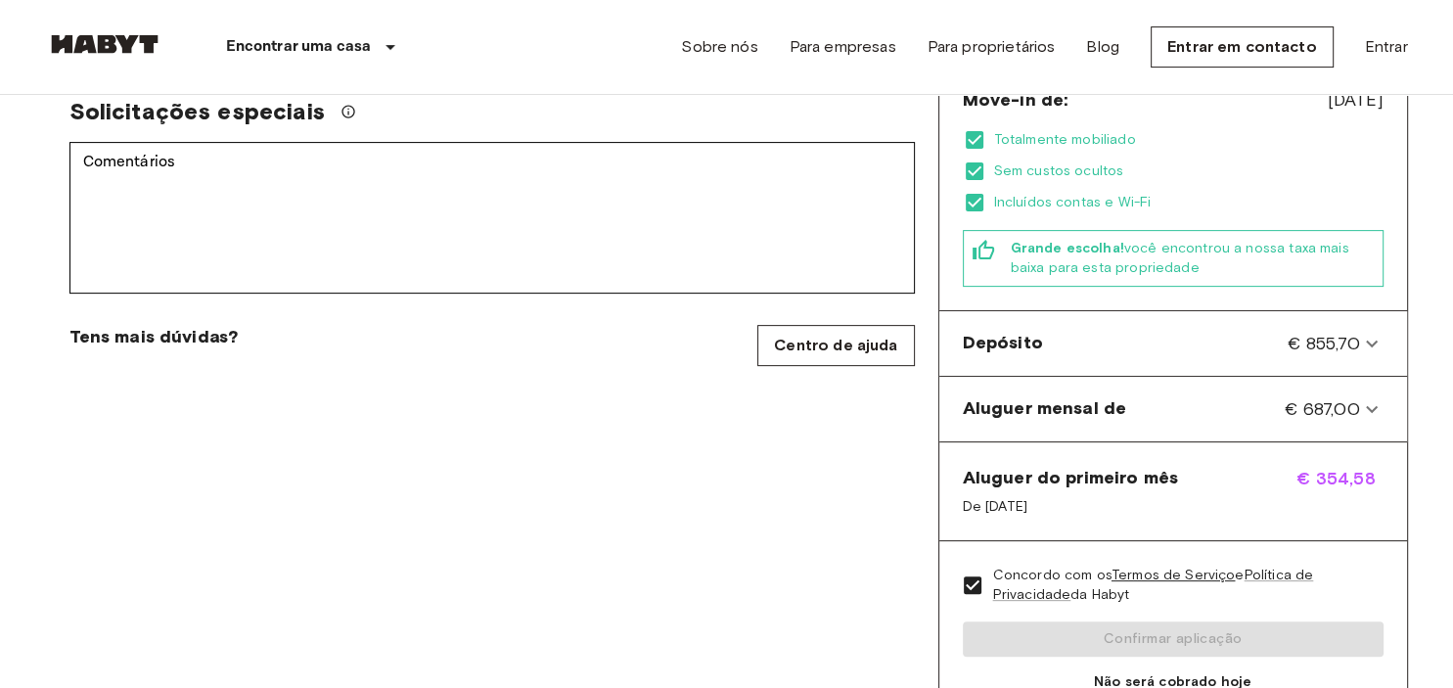
click at [1121, 467] on div "Aluguer do primeiro mês De [DATE]" at bounding box center [1070, 491] width 215 height 51
click at [1121, 466] on div "Aluguer do primeiro mês De [DATE]" at bounding box center [1070, 491] width 215 height 51
click at [1137, 466] on div "Aluguer do primeiro mês De [DATE]" at bounding box center [1070, 491] width 215 height 51
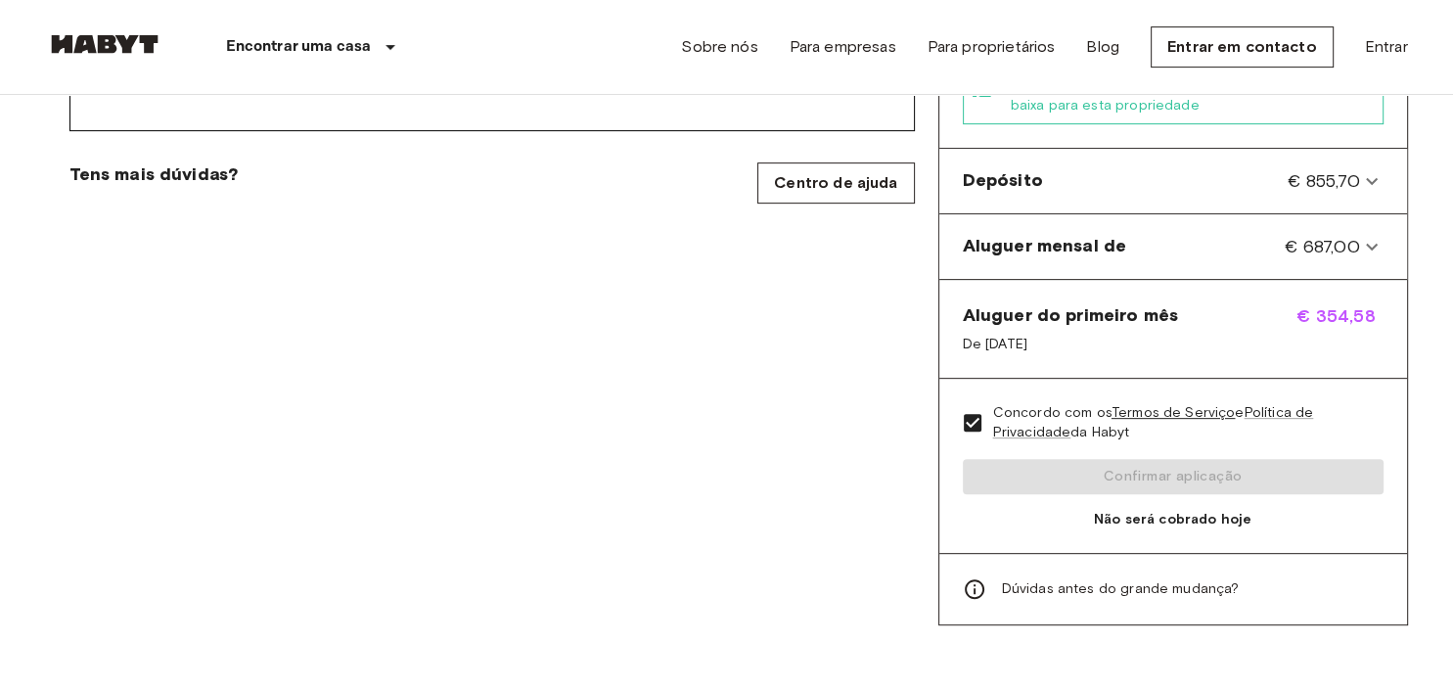
scroll to position [826, 0]
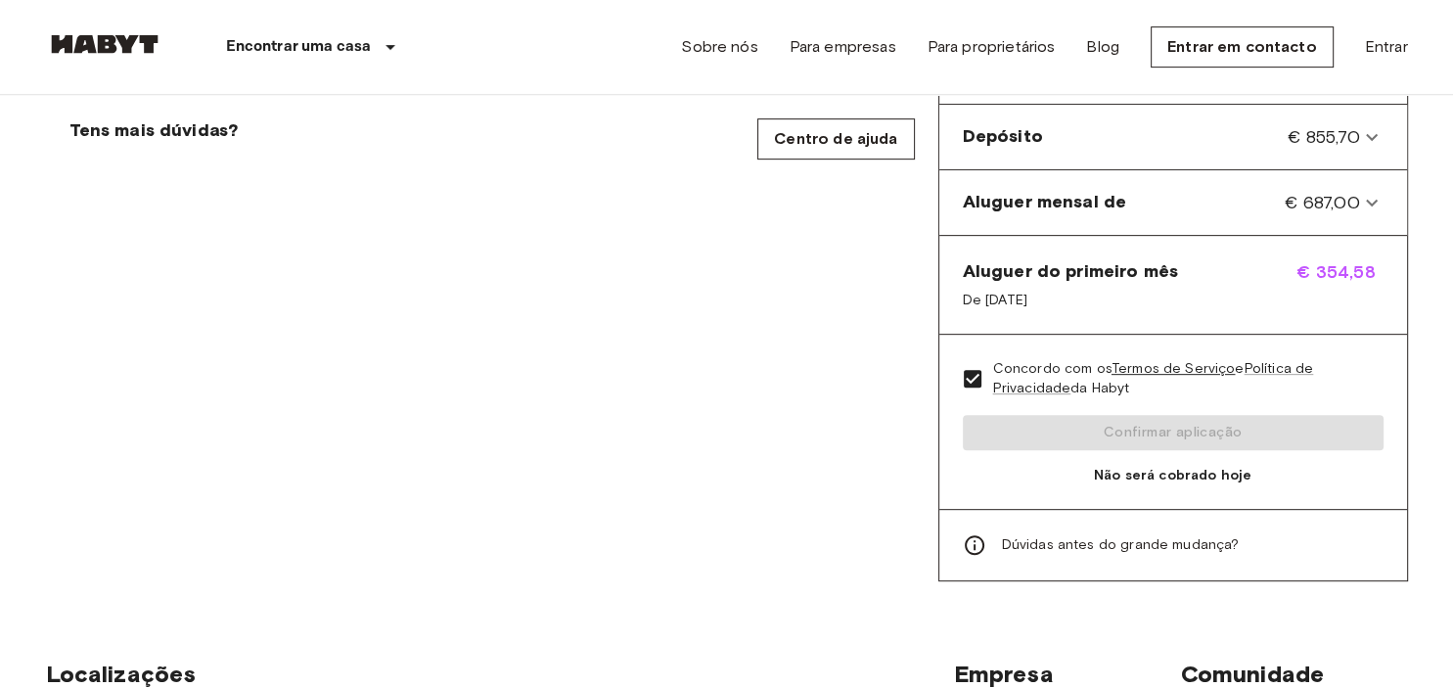
click at [1145, 466] on span "Não será cobrado hoje" at bounding box center [1173, 476] width 421 height 20
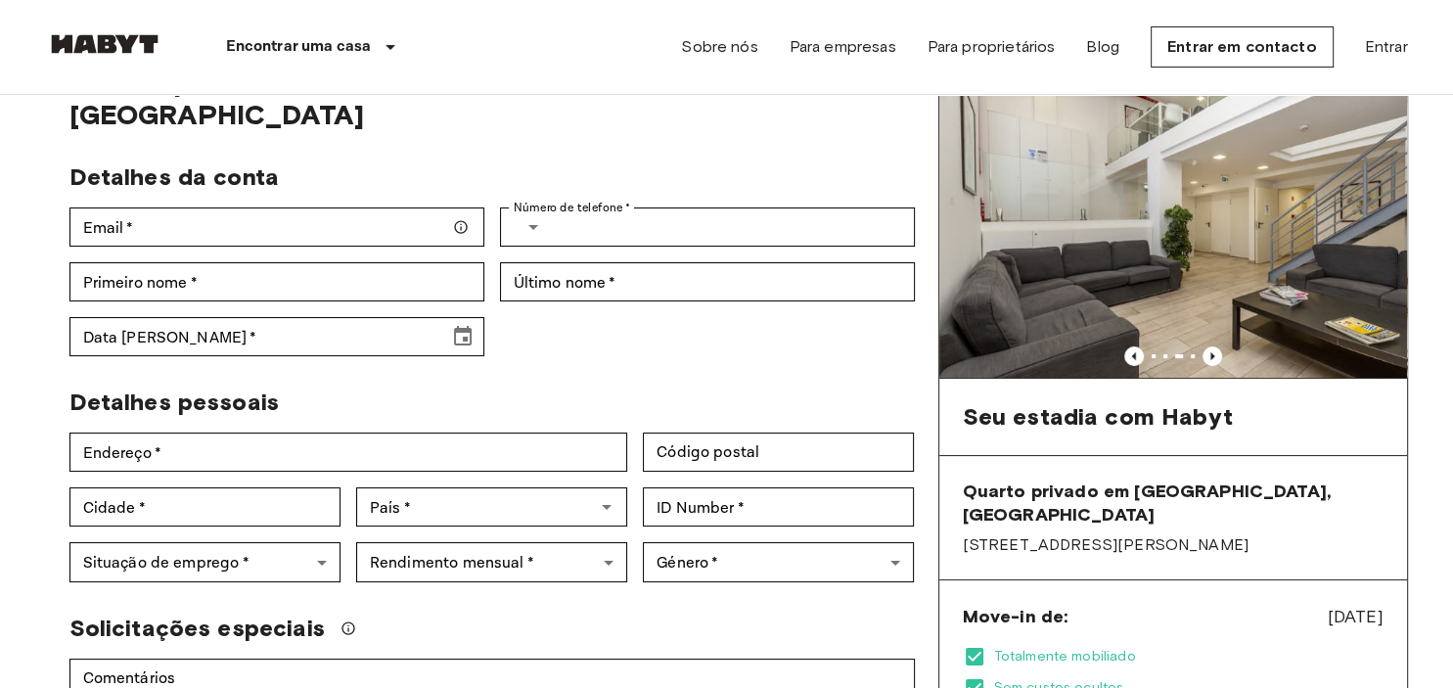
scroll to position [0, 0]
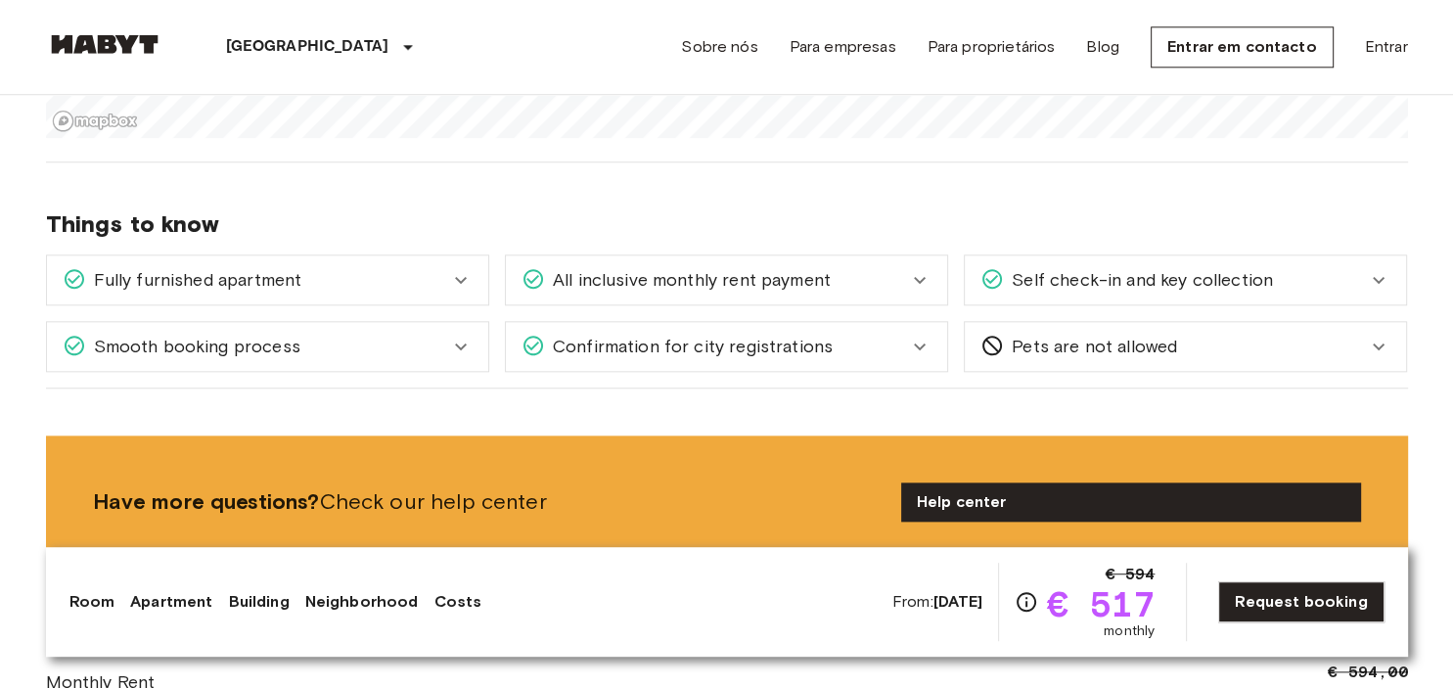
scroll to position [2170, 0]
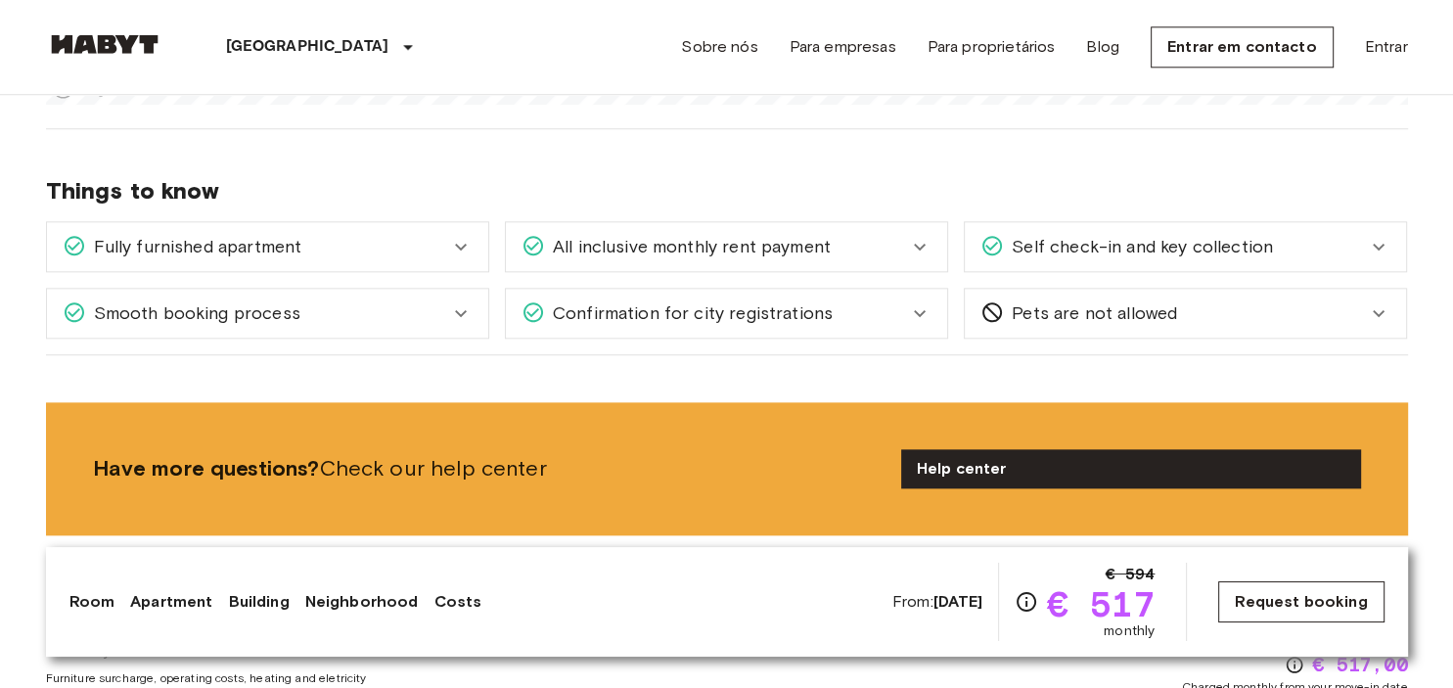
click at [1312, 606] on link "Request booking" at bounding box center [1300, 601] width 165 height 41
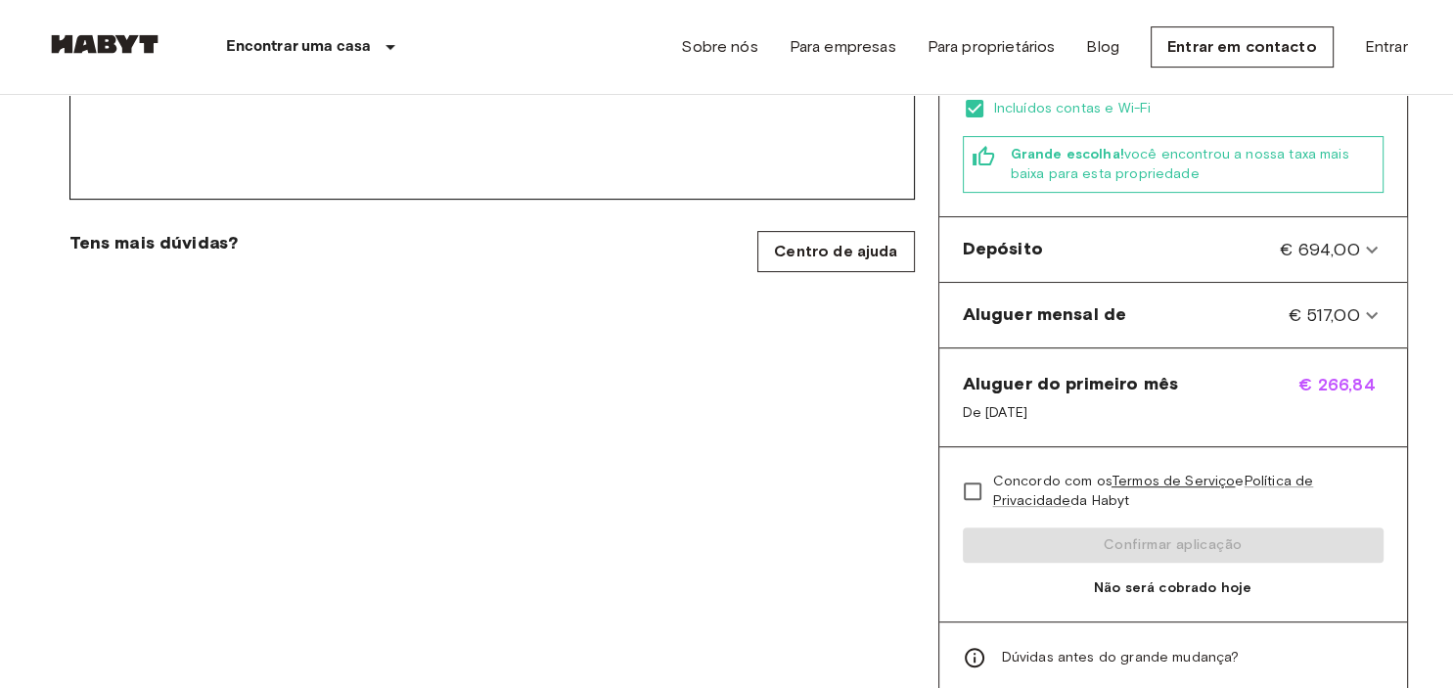
scroll to position [723, 0]
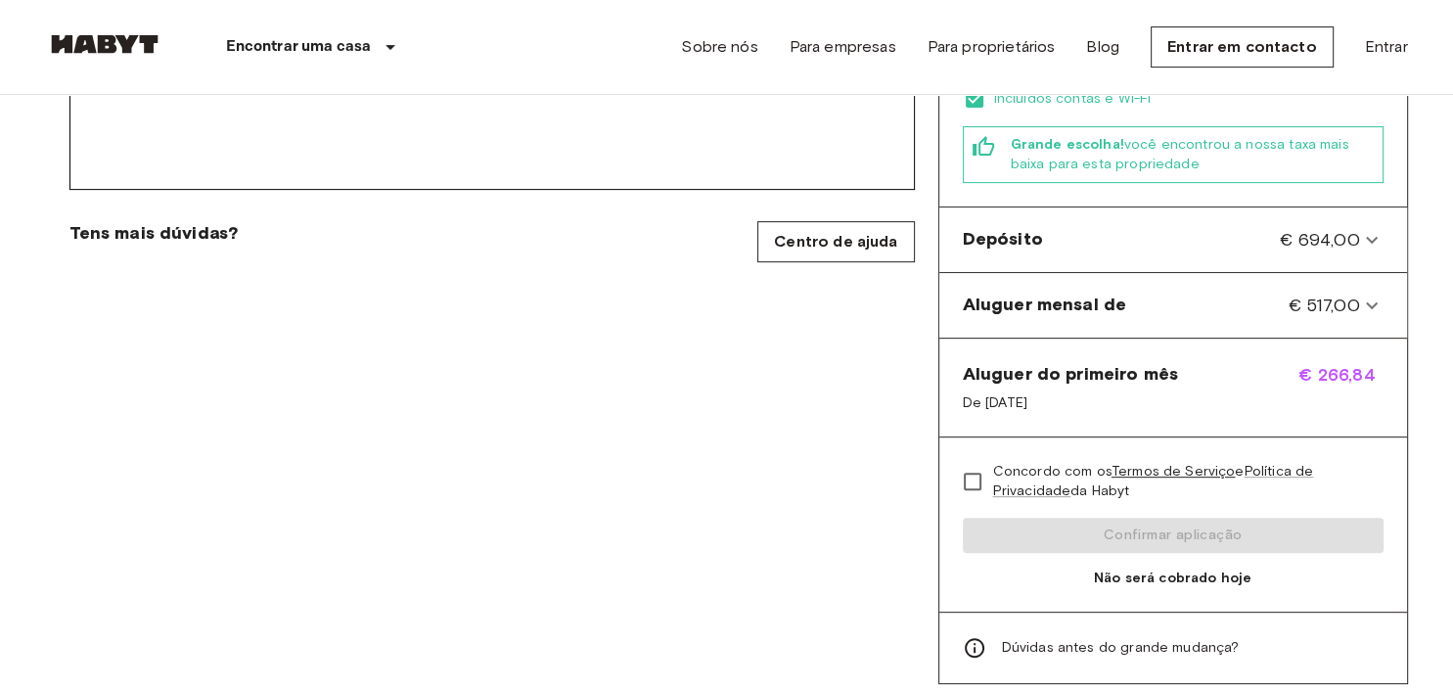
click at [1118, 362] on div "Aluguer do primeiro mês De [DATE]" at bounding box center [1070, 387] width 215 height 51
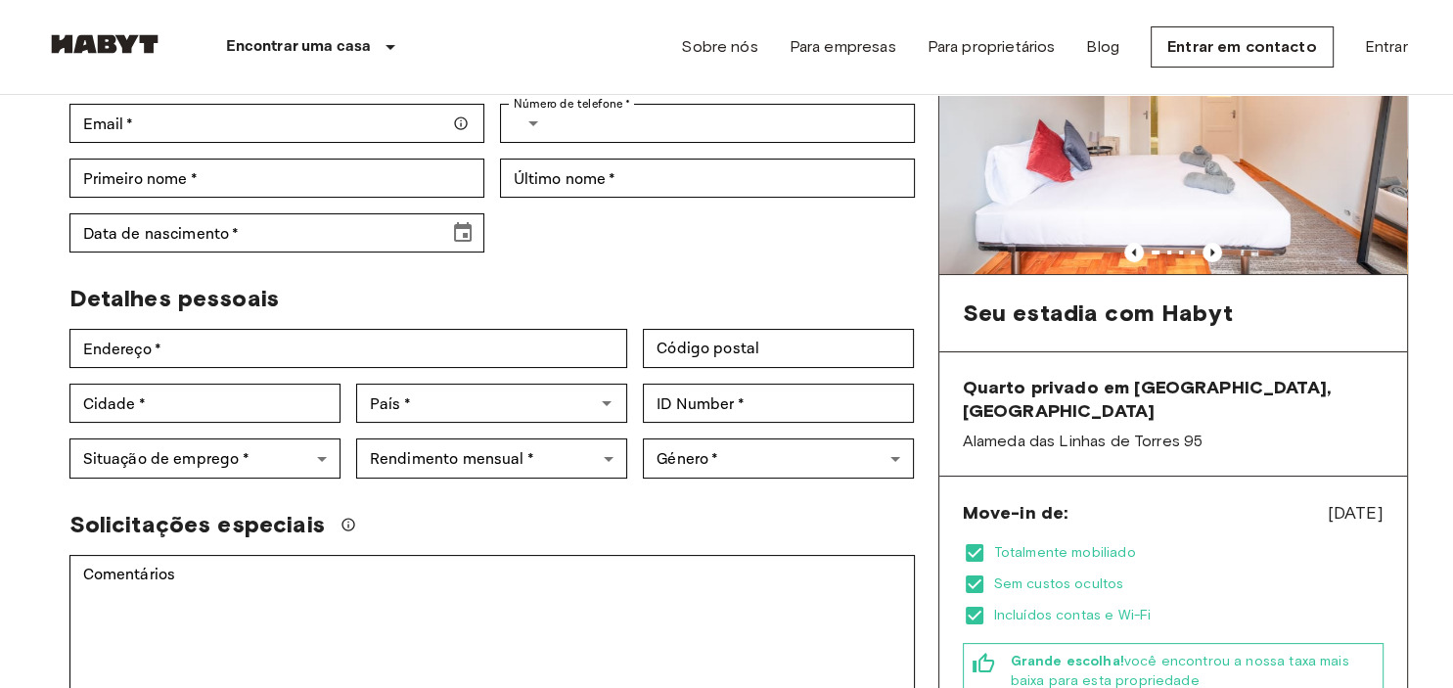
scroll to position [0, 0]
